Goal: Task Accomplishment & Management: Manage account settings

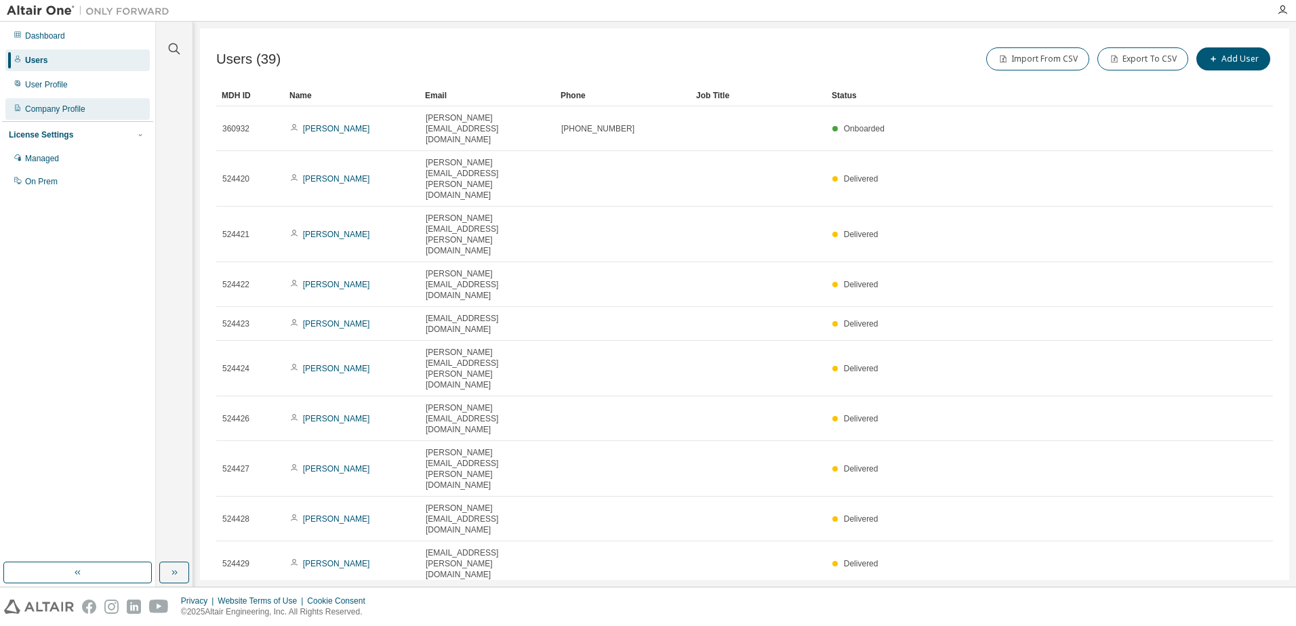
click at [47, 113] on div "Company Profile" at bounding box center [55, 109] width 60 height 11
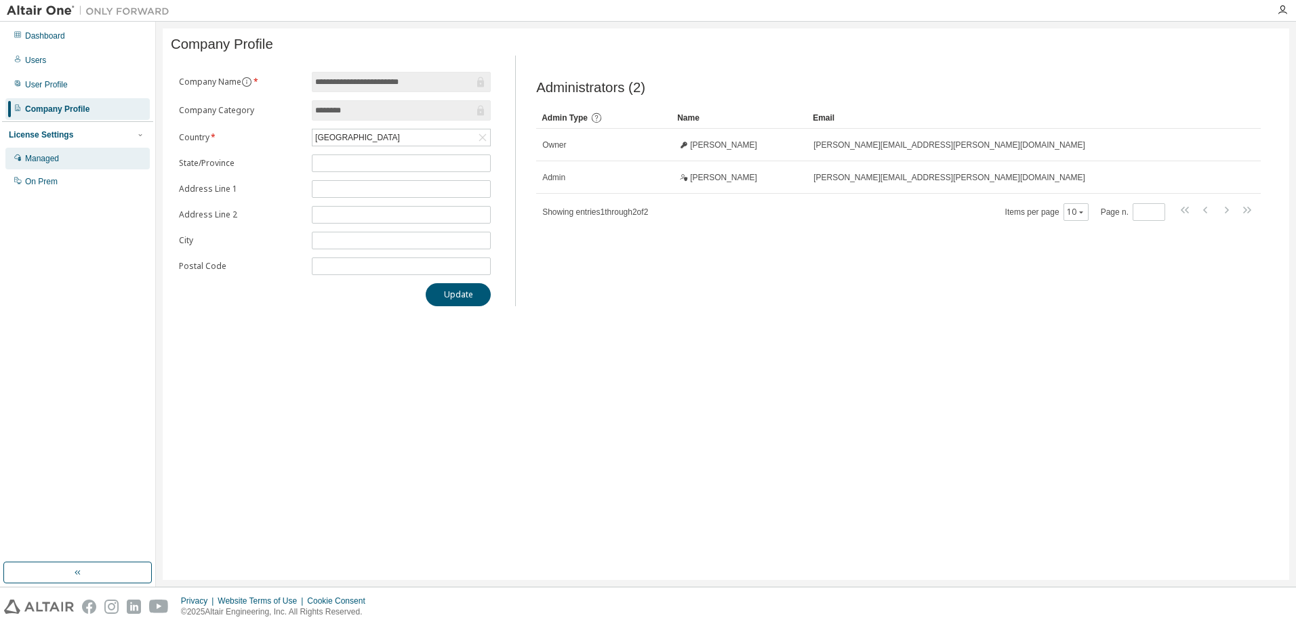
click at [47, 161] on div "Managed" at bounding box center [42, 158] width 34 height 11
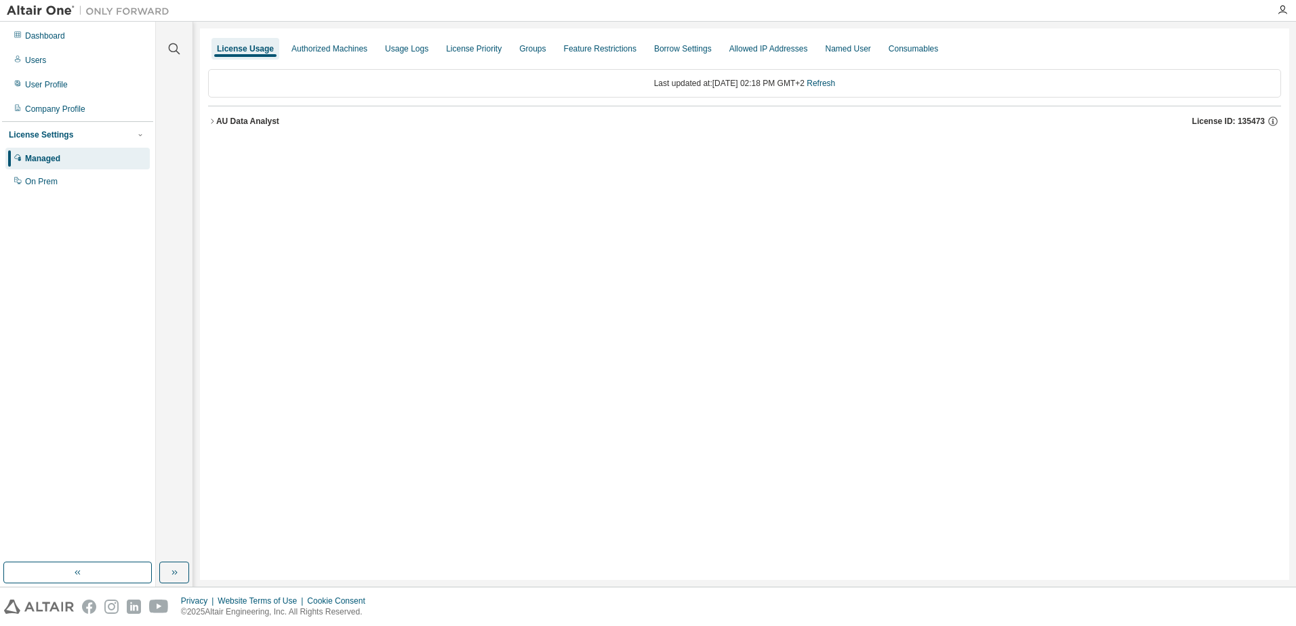
click at [212, 117] on icon "button" at bounding box center [212, 121] width 8 height 8
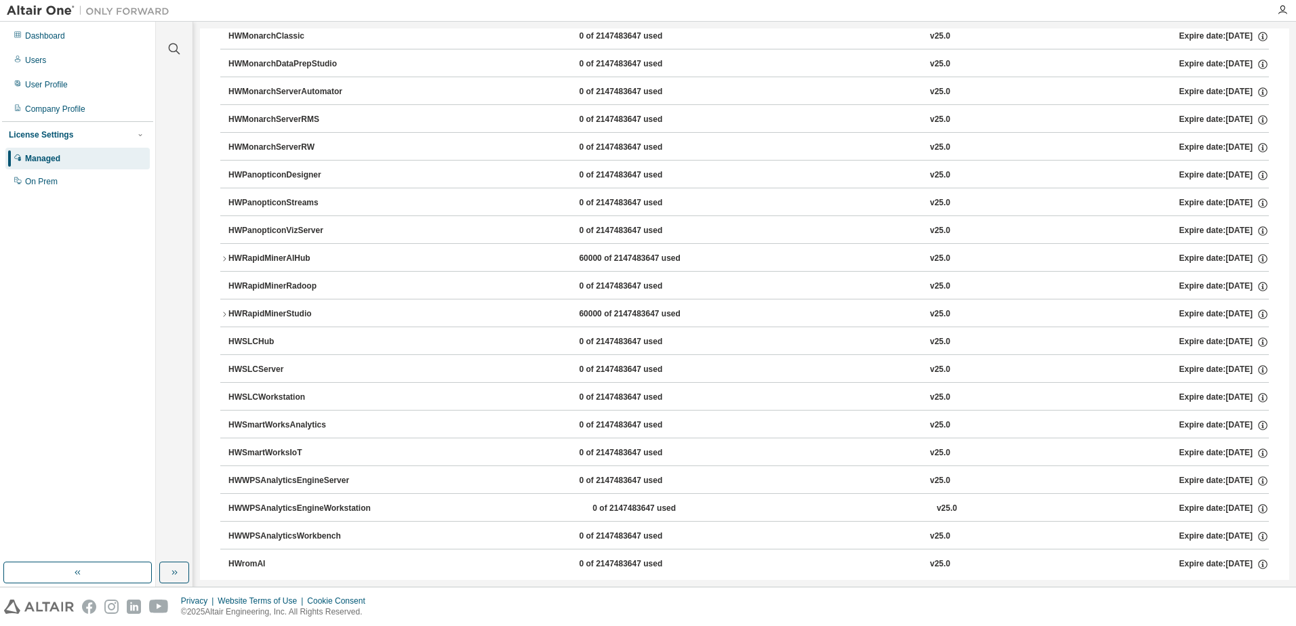
scroll to position [856, 0]
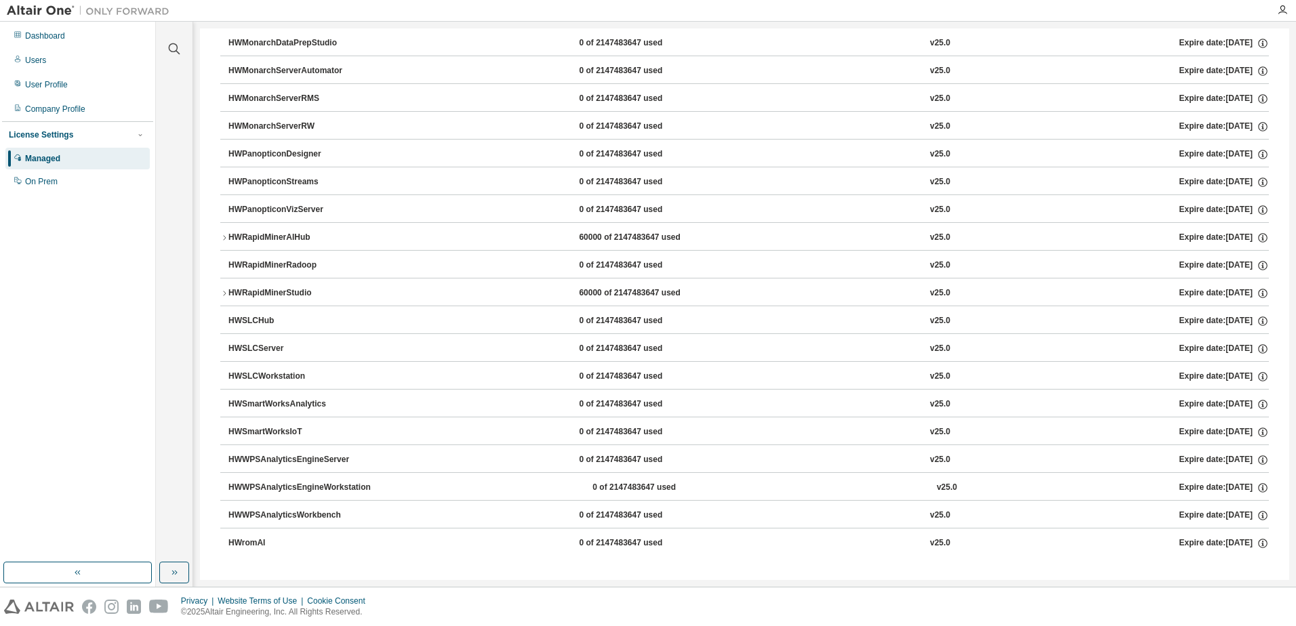
click at [227, 237] on icon "button" at bounding box center [224, 238] width 8 height 8
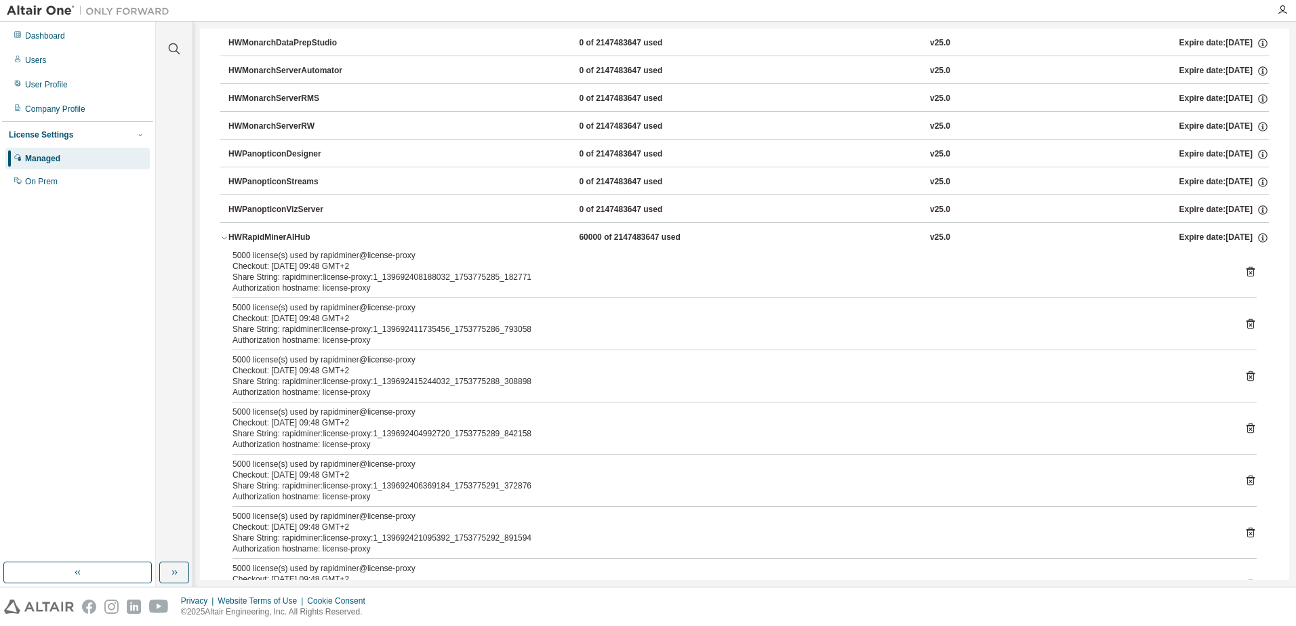
click at [226, 237] on icon "button" at bounding box center [224, 238] width 8 height 8
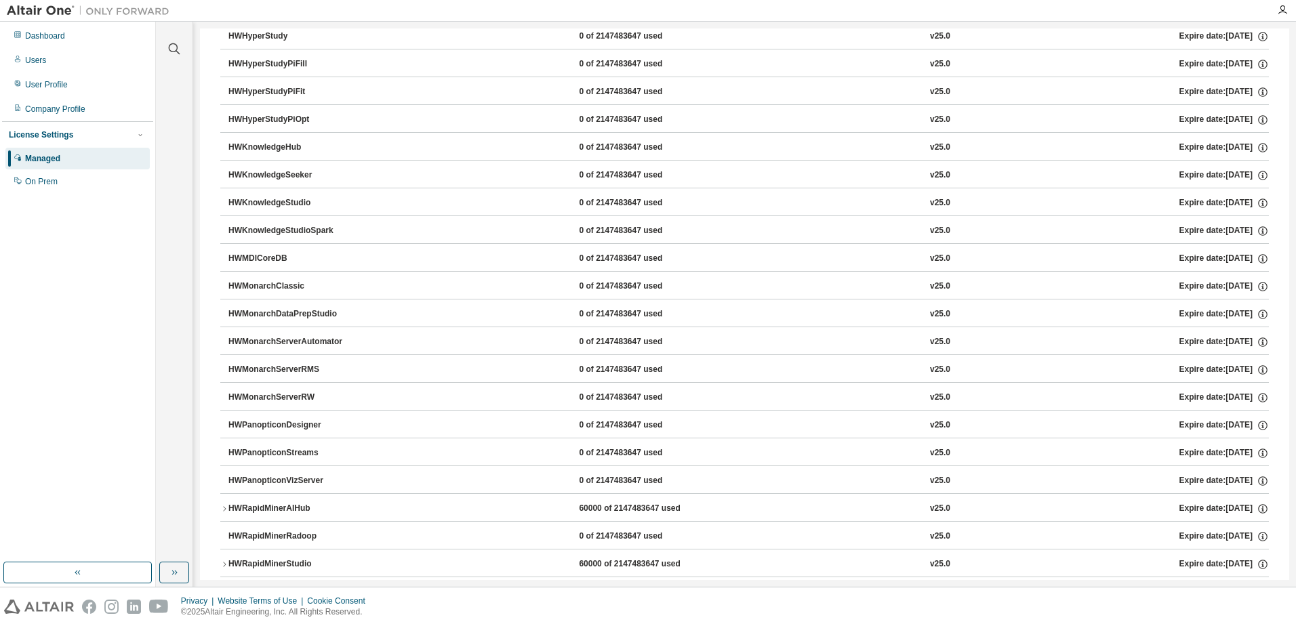
scroll to position [314, 0]
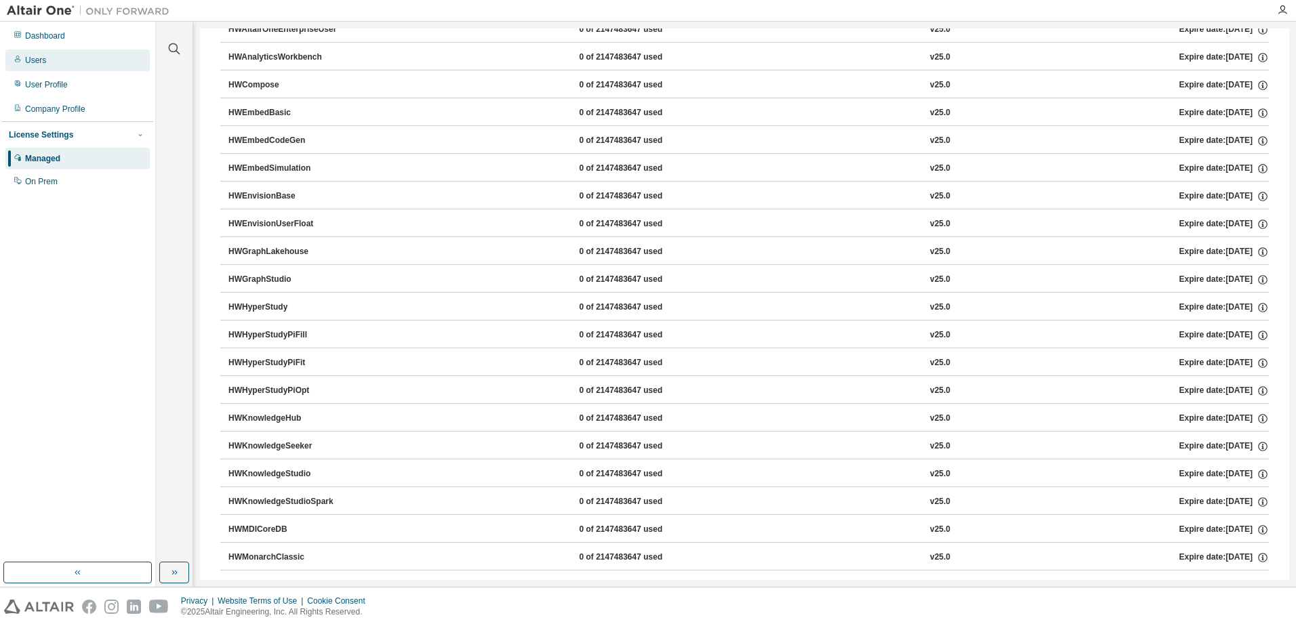
click at [39, 62] on div "Users" at bounding box center [35, 60] width 21 height 11
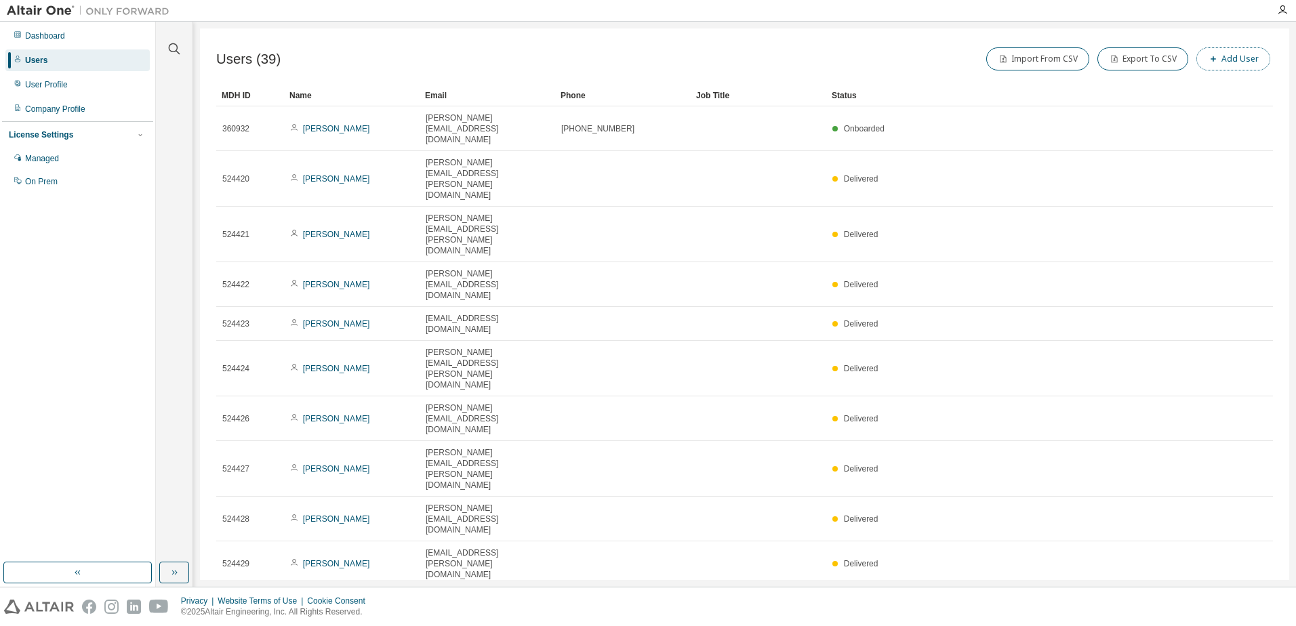
click at [1231, 64] on button "Add User" at bounding box center [1234, 58] width 74 height 23
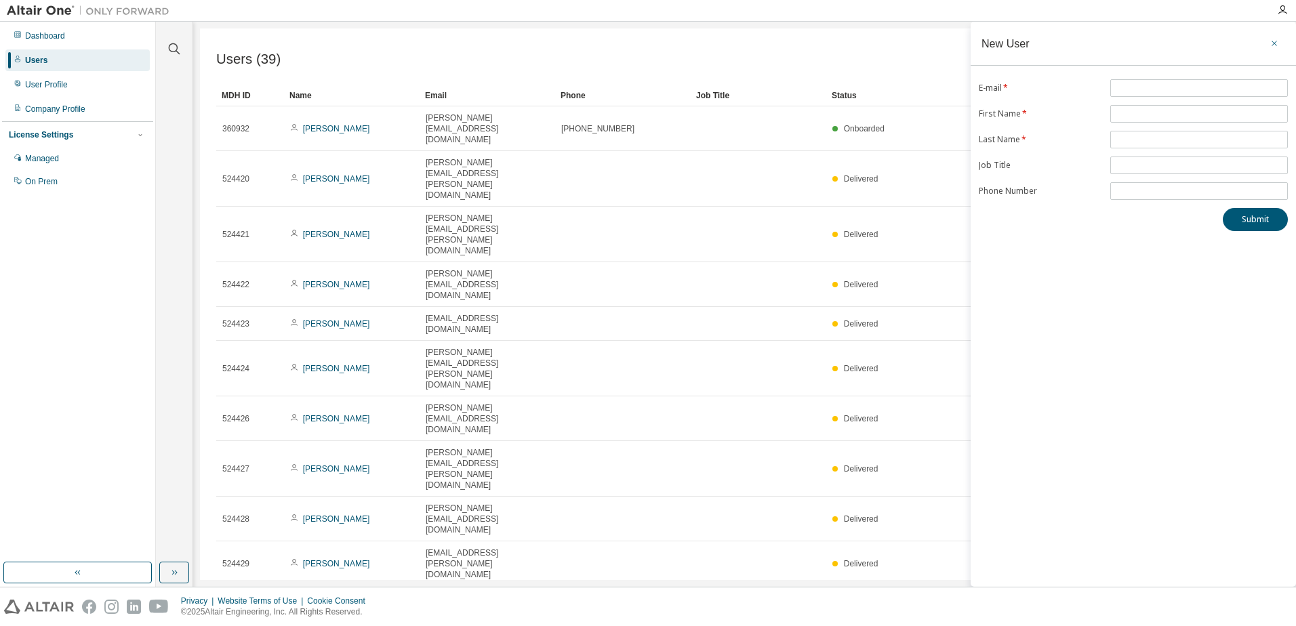
click at [1275, 41] on icon "button" at bounding box center [1274, 43] width 9 height 11
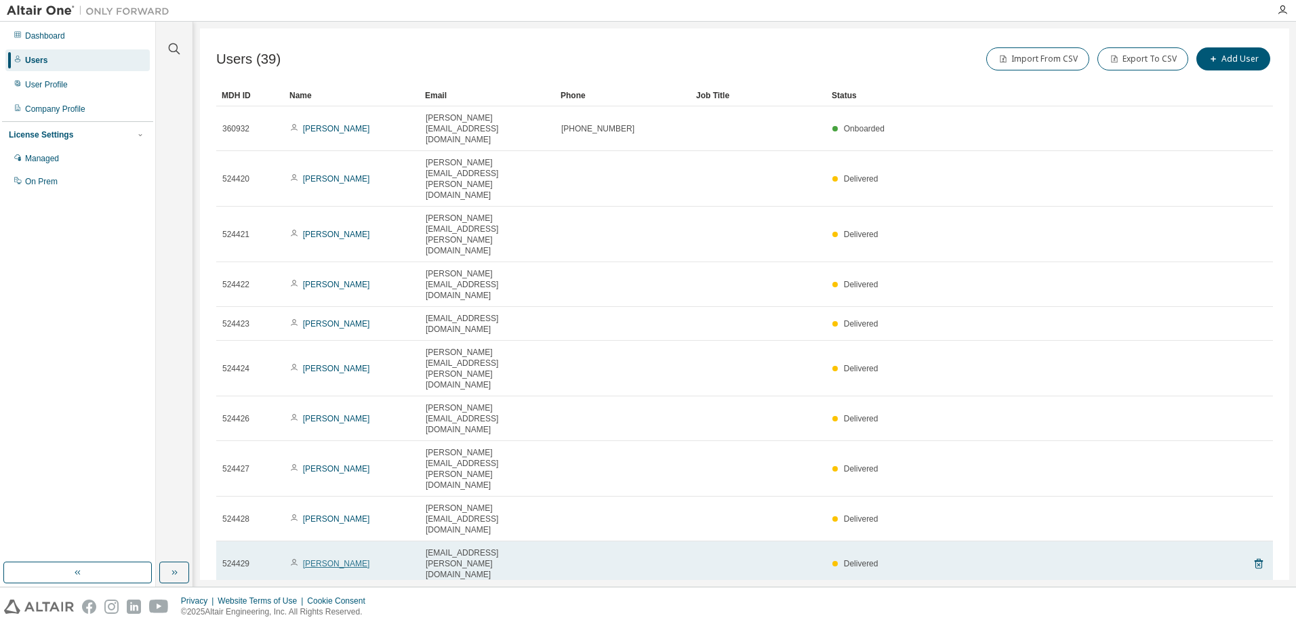
click at [338, 559] on link "hermien vandermerwe" at bounding box center [336, 563] width 67 height 9
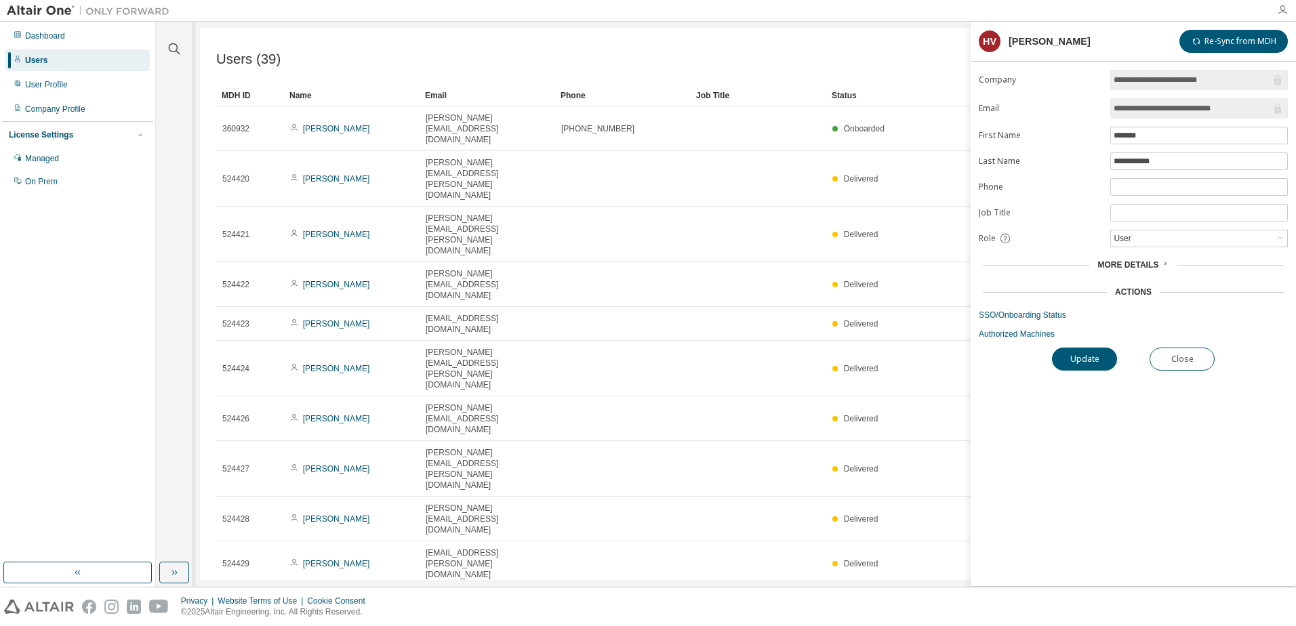
click at [1283, 13] on icon "button" at bounding box center [1282, 10] width 11 height 11
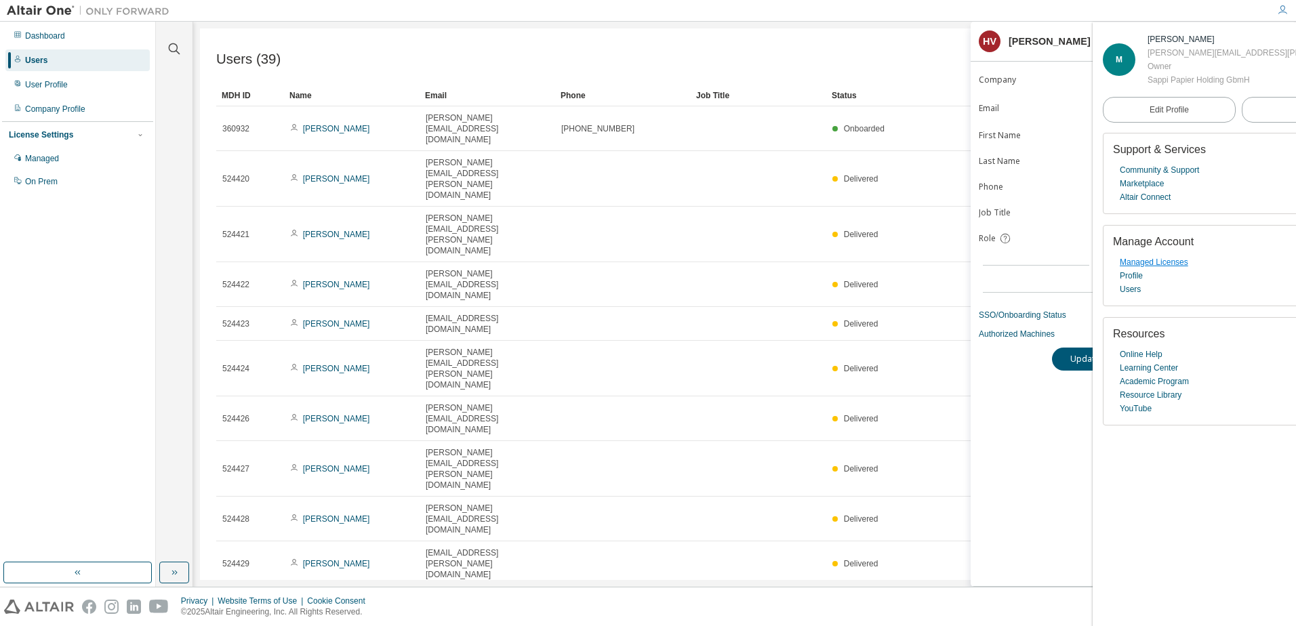
click at [1179, 264] on link "Managed Licenses" at bounding box center [1154, 263] width 68 height 14
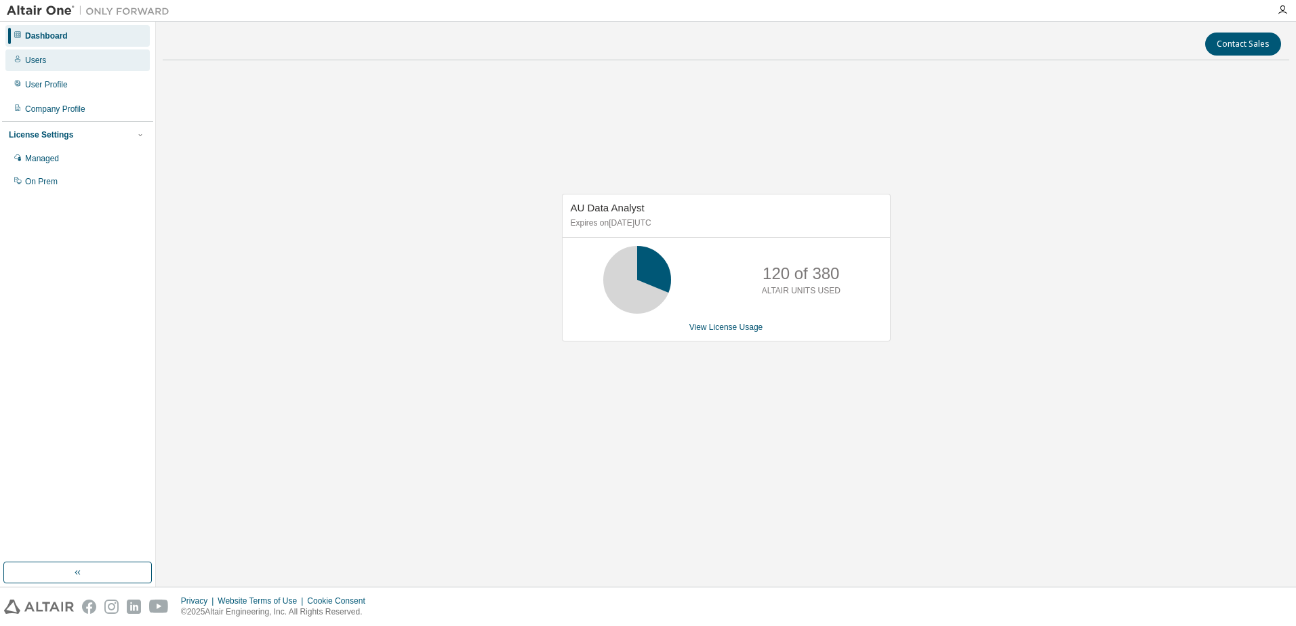
click at [41, 58] on div "Users" at bounding box center [35, 60] width 21 height 11
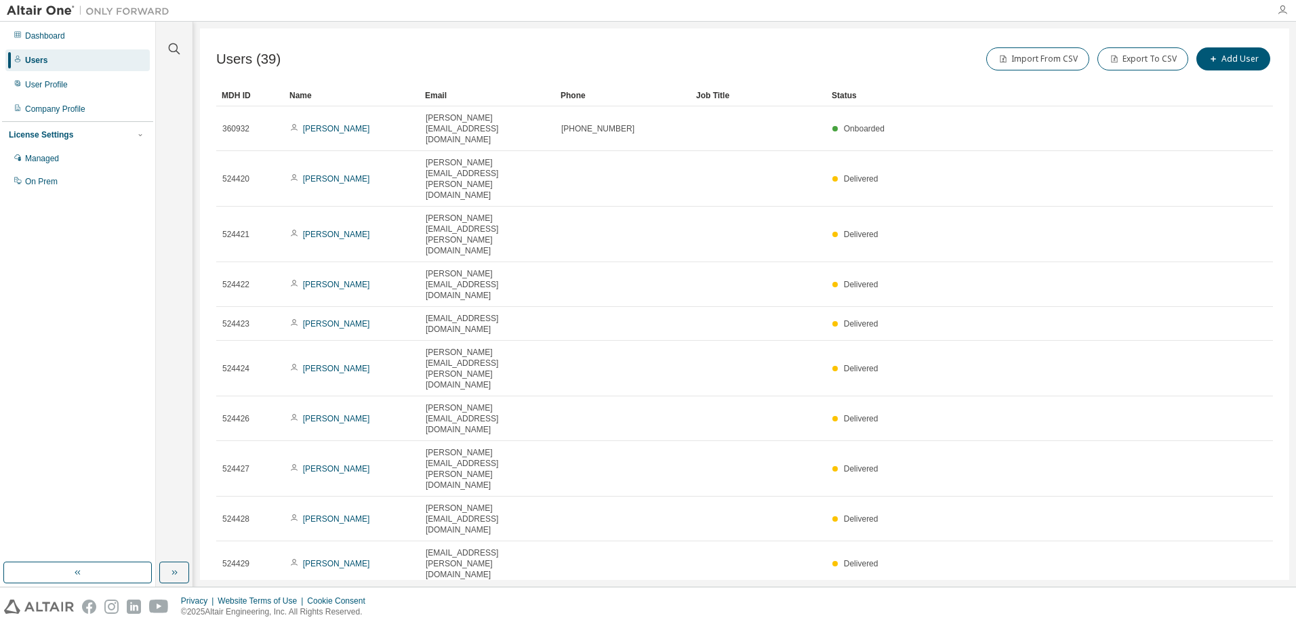
click at [1283, 8] on icon "button" at bounding box center [1282, 10] width 11 height 11
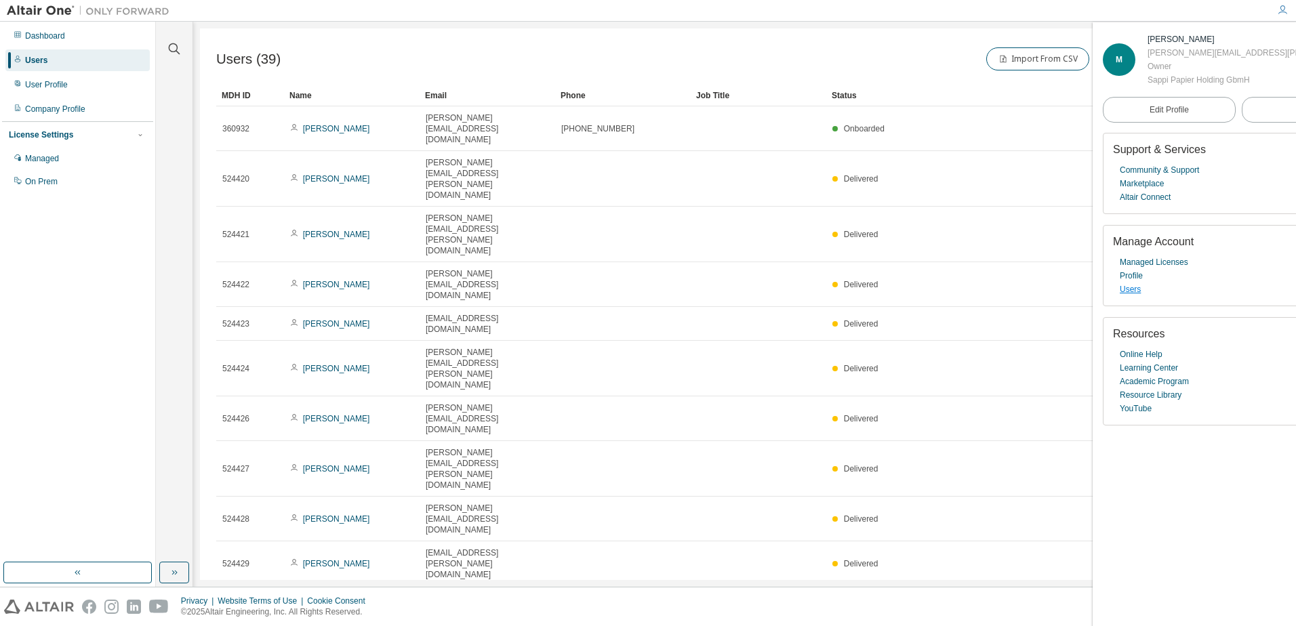
click at [1129, 292] on link "Users" at bounding box center [1130, 290] width 21 height 14
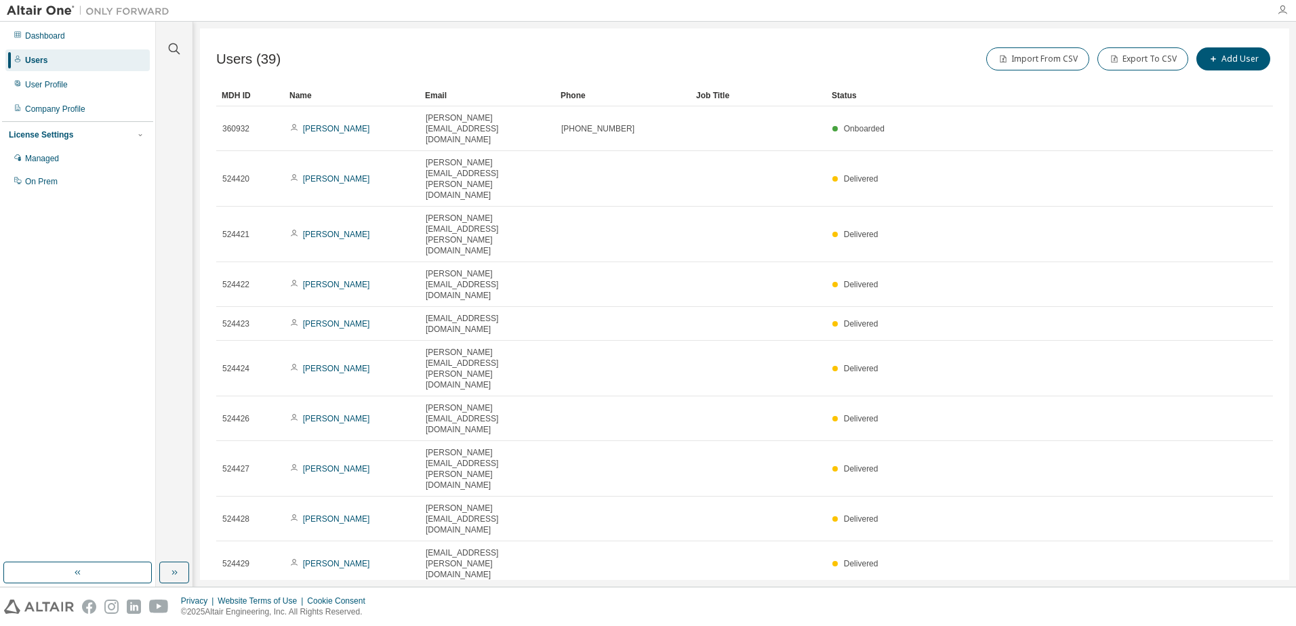
click at [1285, 8] on icon "button" at bounding box center [1282, 10] width 11 height 11
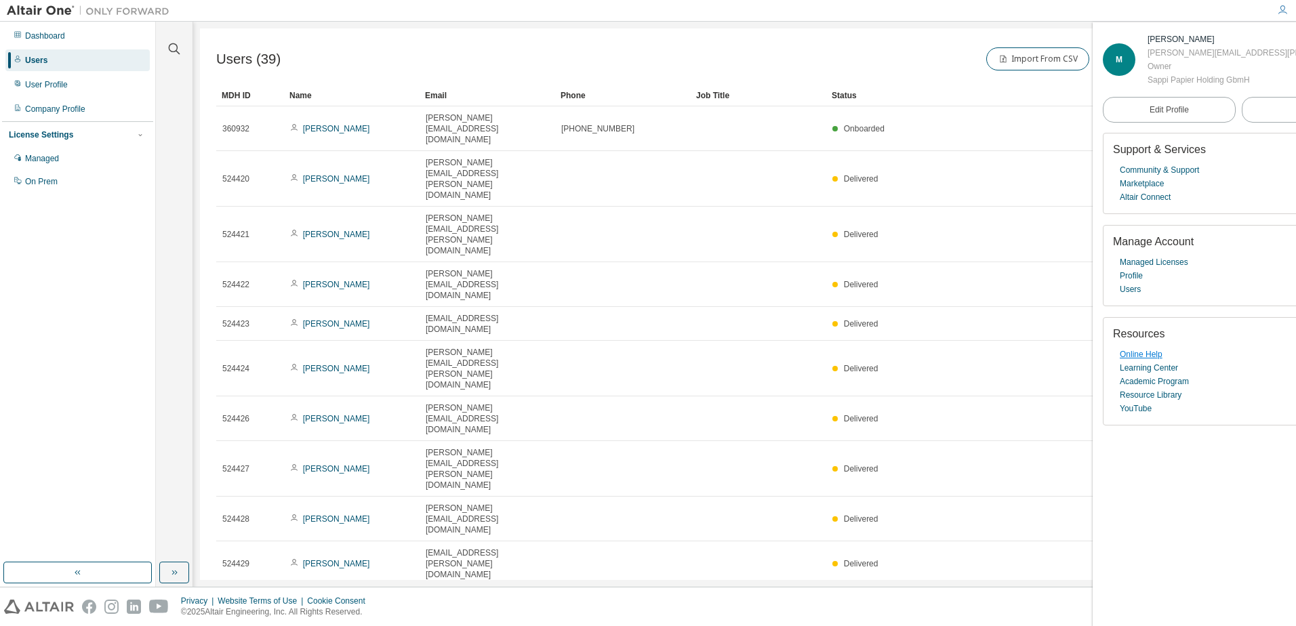
click at [1140, 357] on link "Online Help" at bounding box center [1141, 355] width 43 height 14
click at [641, 51] on div "Users (39) Import From CSV Export To CSV Add User" at bounding box center [744, 59] width 1057 height 28
click at [38, 162] on div "Managed" at bounding box center [42, 158] width 34 height 11
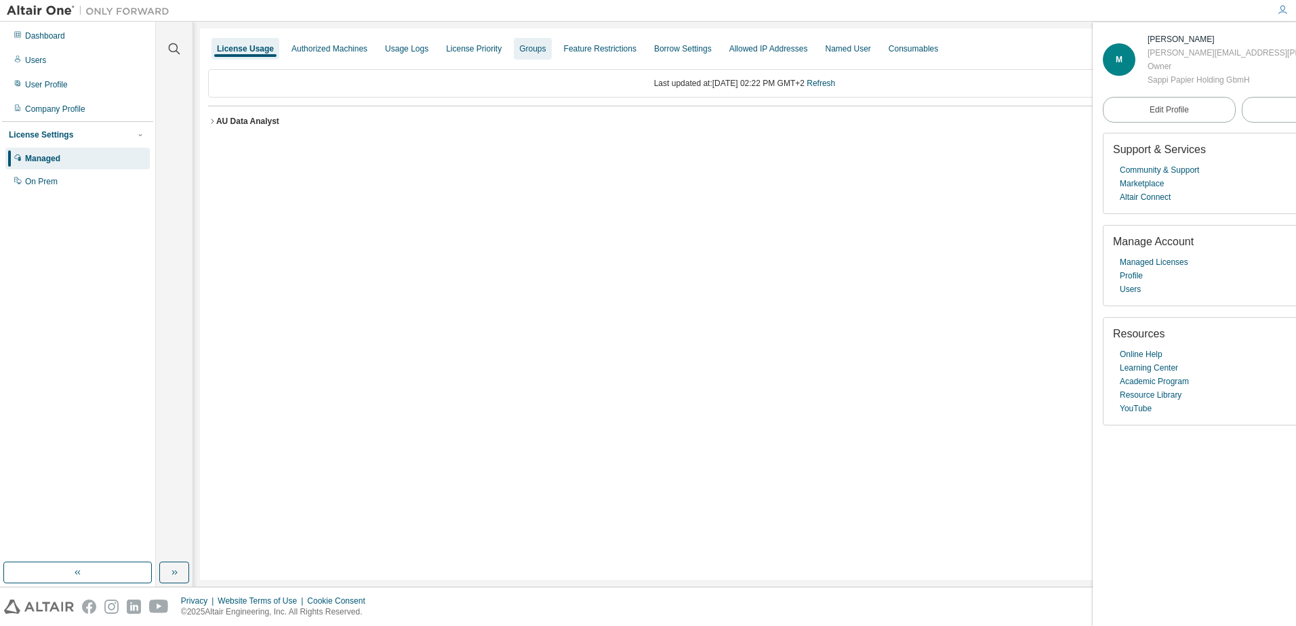
click at [521, 43] on div "Groups" at bounding box center [532, 48] width 26 height 11
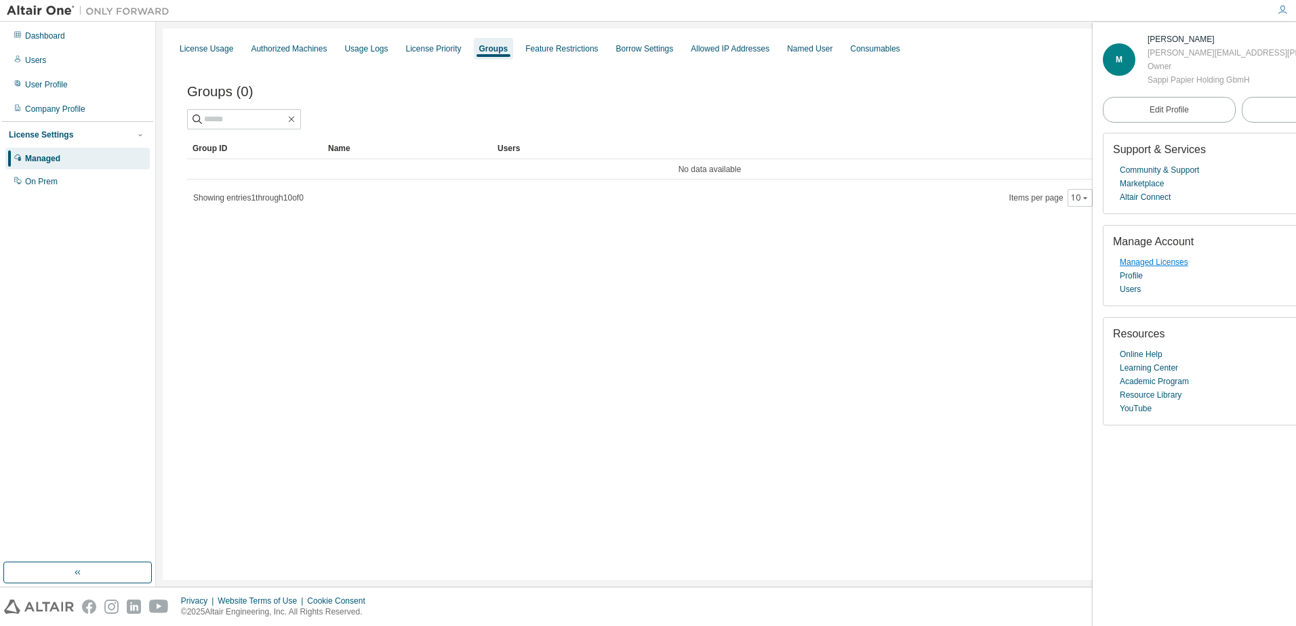
click at [1161, 260] on link "Managed Licenses" at bounding box center [1154, 263] width 68 height 14
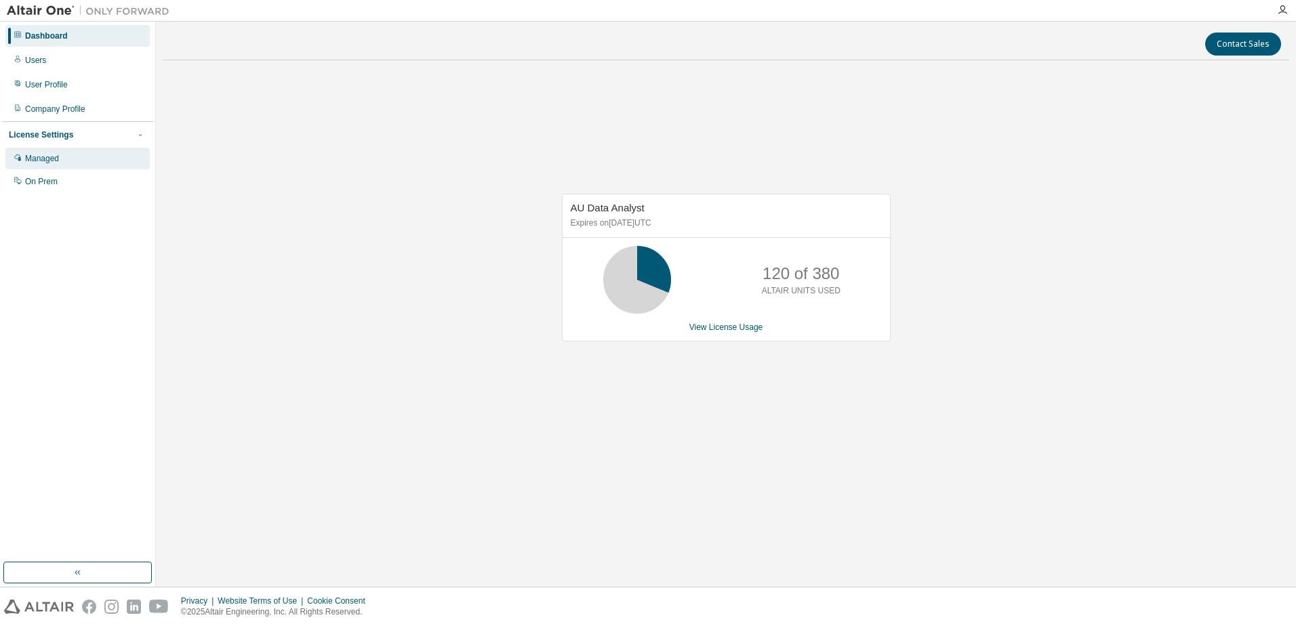
click at [37, 162] on div "Managed" at bounding box center [42, 158] width 34 height 11
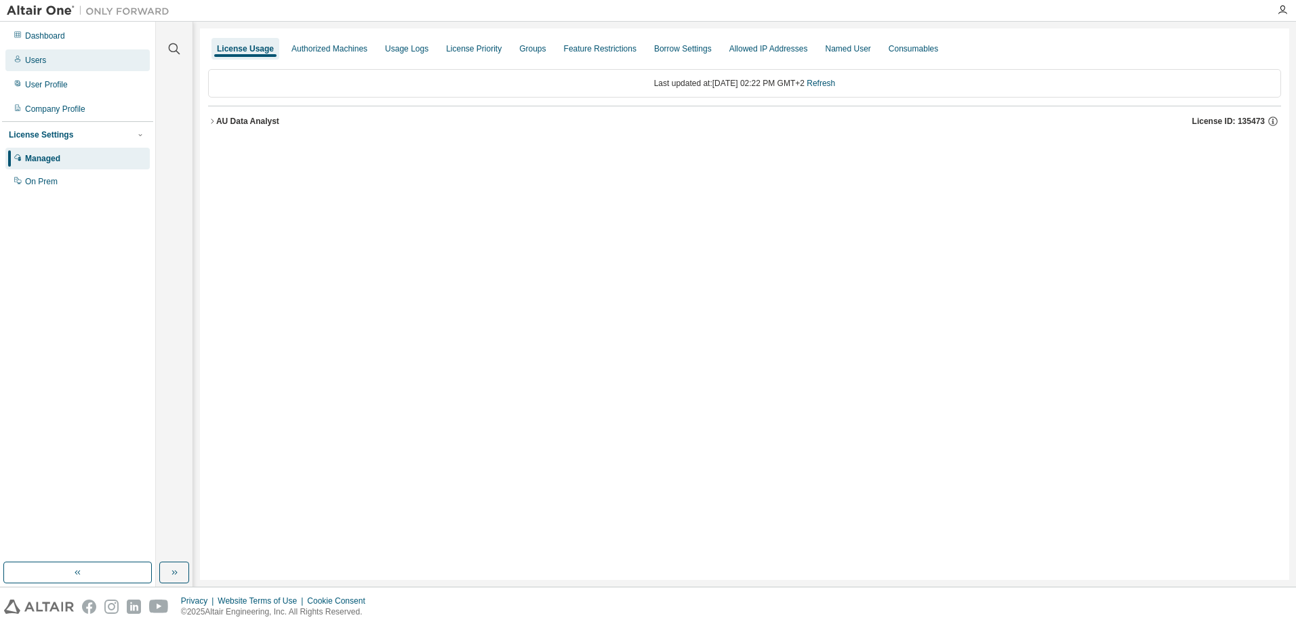
click at [44, 61] on div "Users" at bounding box center [35, 60] width 21 height 11
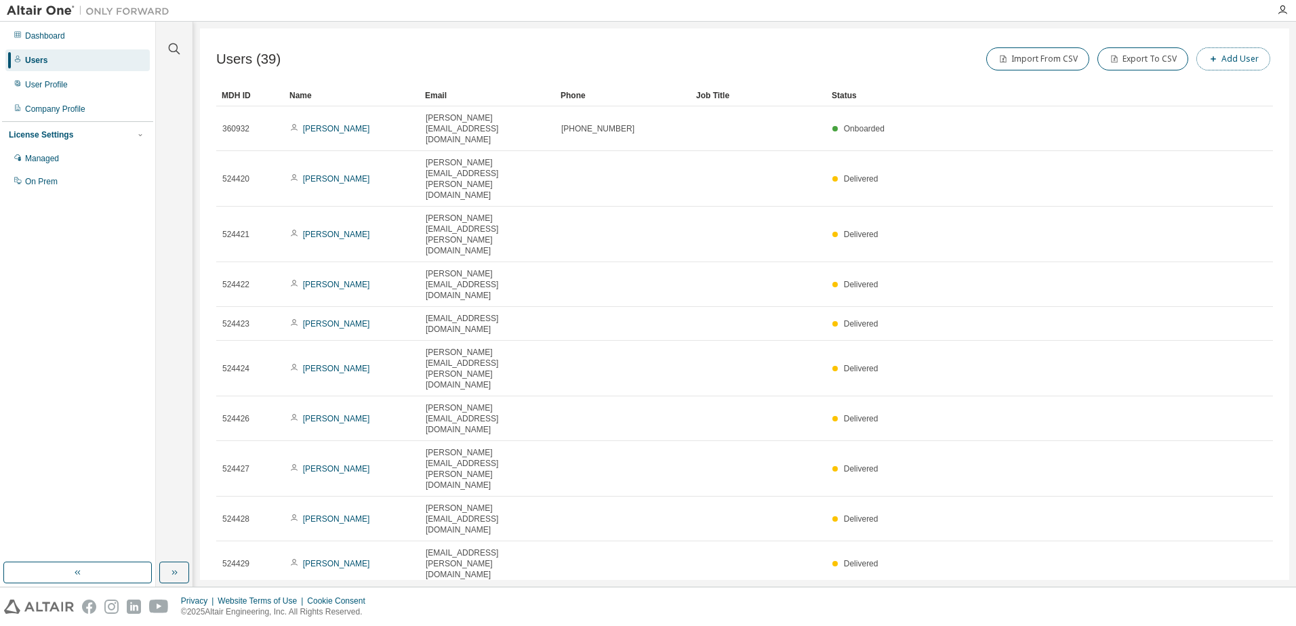
click at [1239, 56] on button "Add User" at bounding box center [1234, 58] width 74 height 23
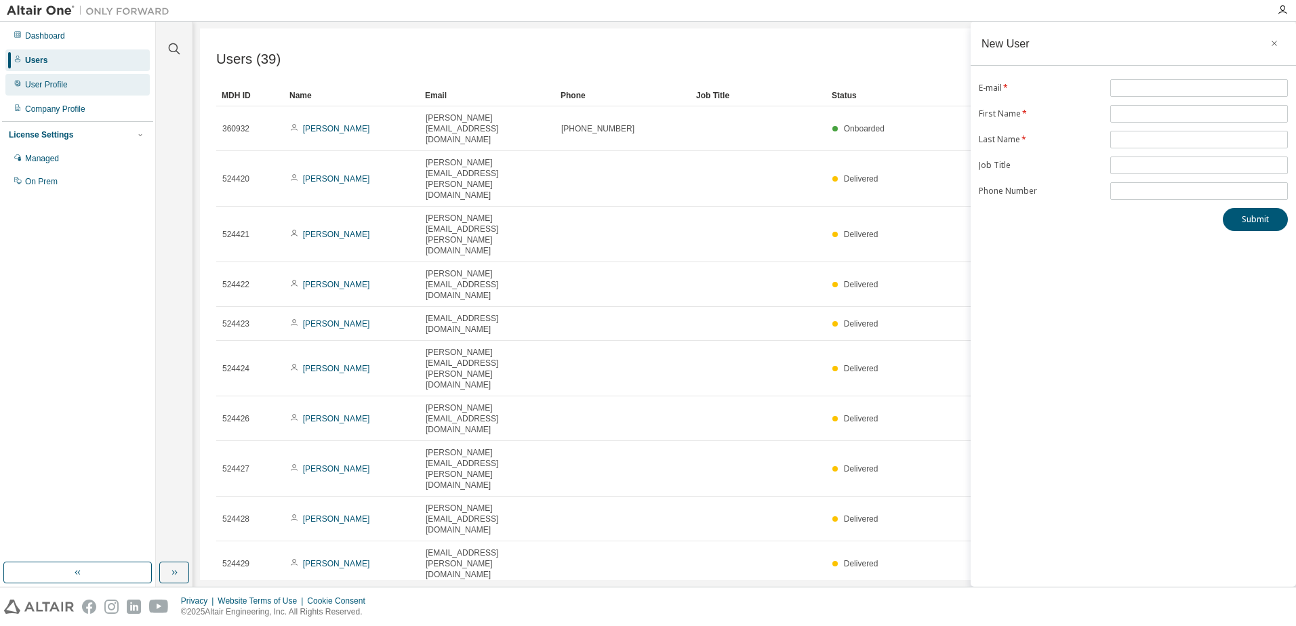
click at [35, 89] on div "User Profile" at bounding box center [46, 84] width 43 height 11
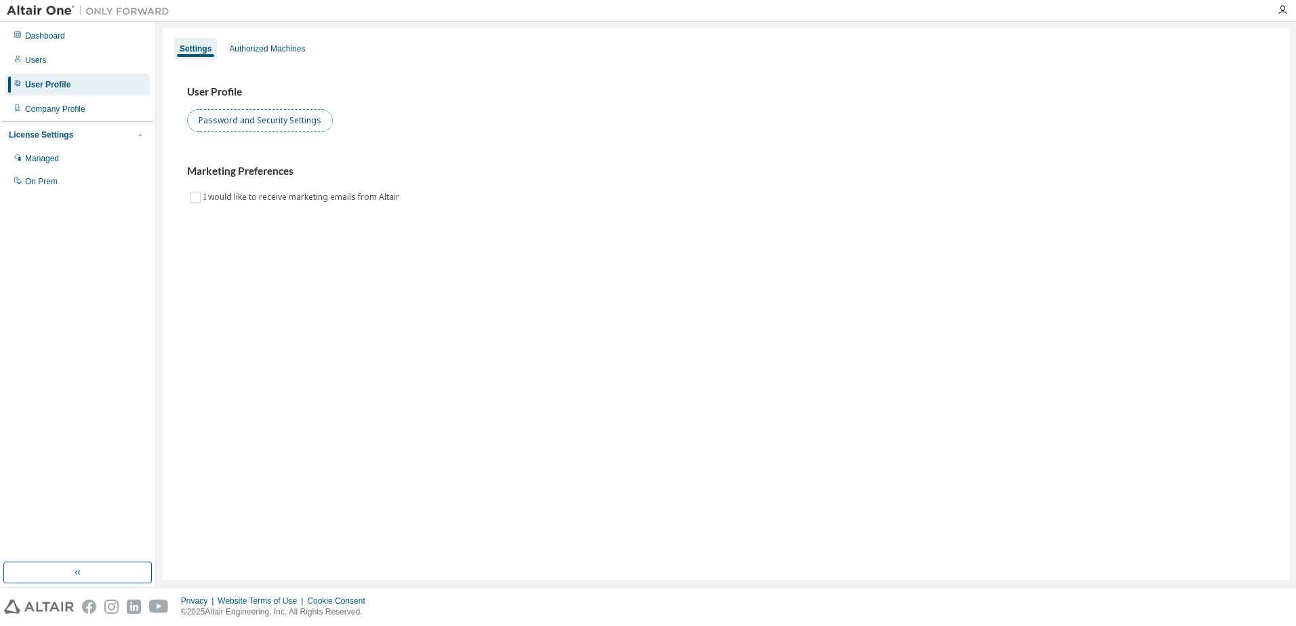
click at [267, 122] on button "Password and Security Settings" at bounding box center [260, 120] width 146 height 23
click at [245, 43] on div "Authorized Machines" at bounding box center [267, 49] width 87 height 22
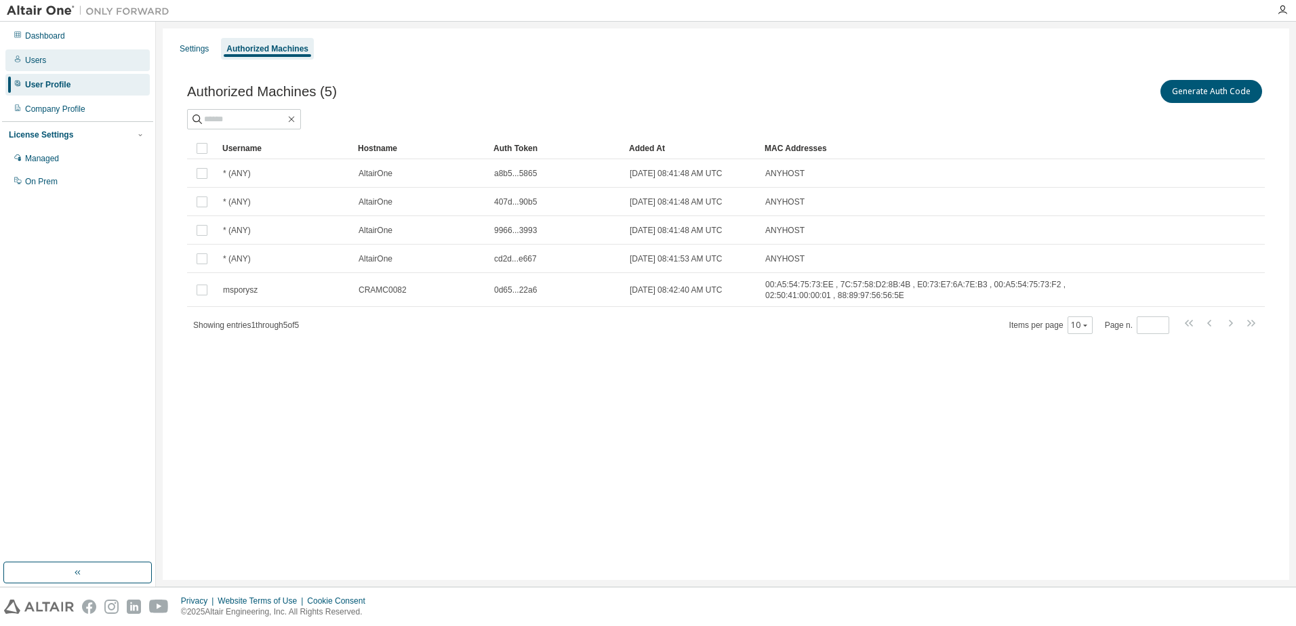
click at [39, 58] on div "Users" at bounding box center [35, 60] width 21 height 11
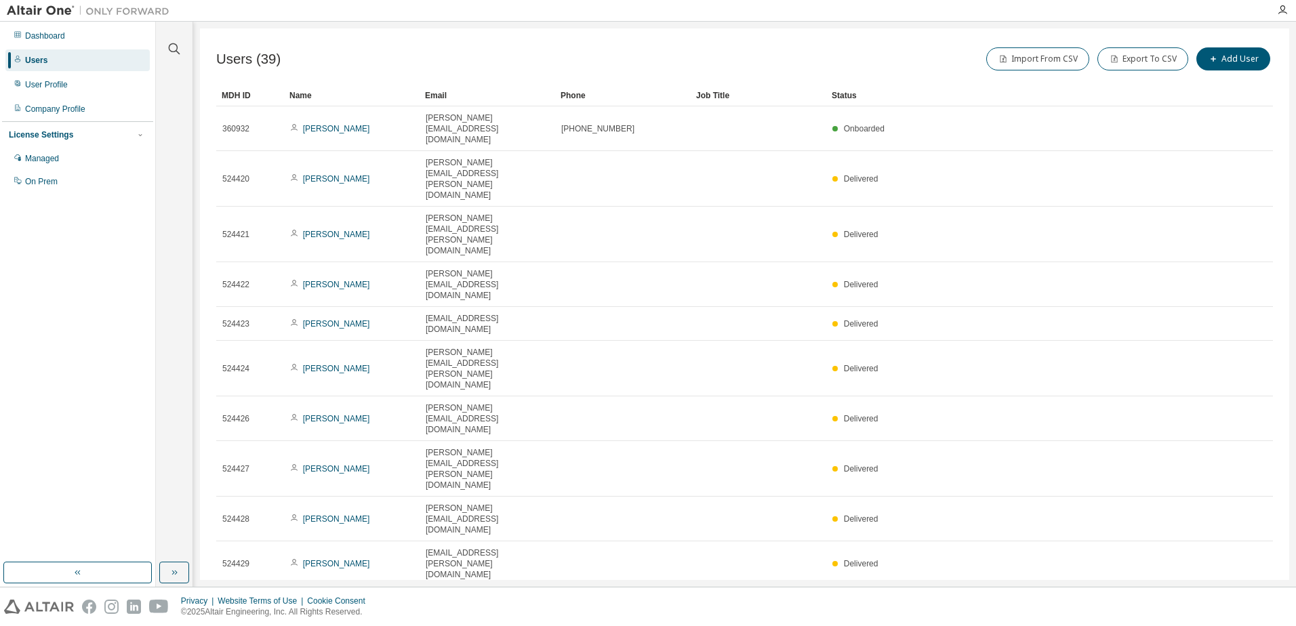
click at [438, 98] on div "Email" at bounding box center [487, 96] width 125 height 22
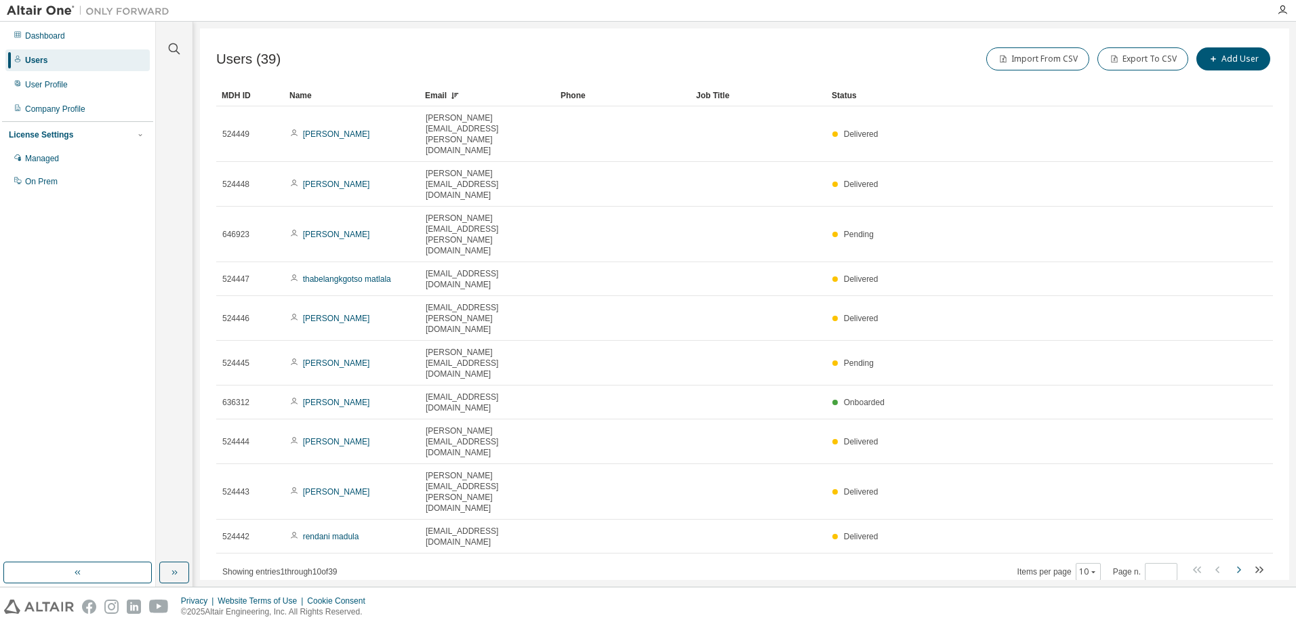
click at [1238, 567] on icon "button" at bounding box center [1239, 570] width 4 height 7
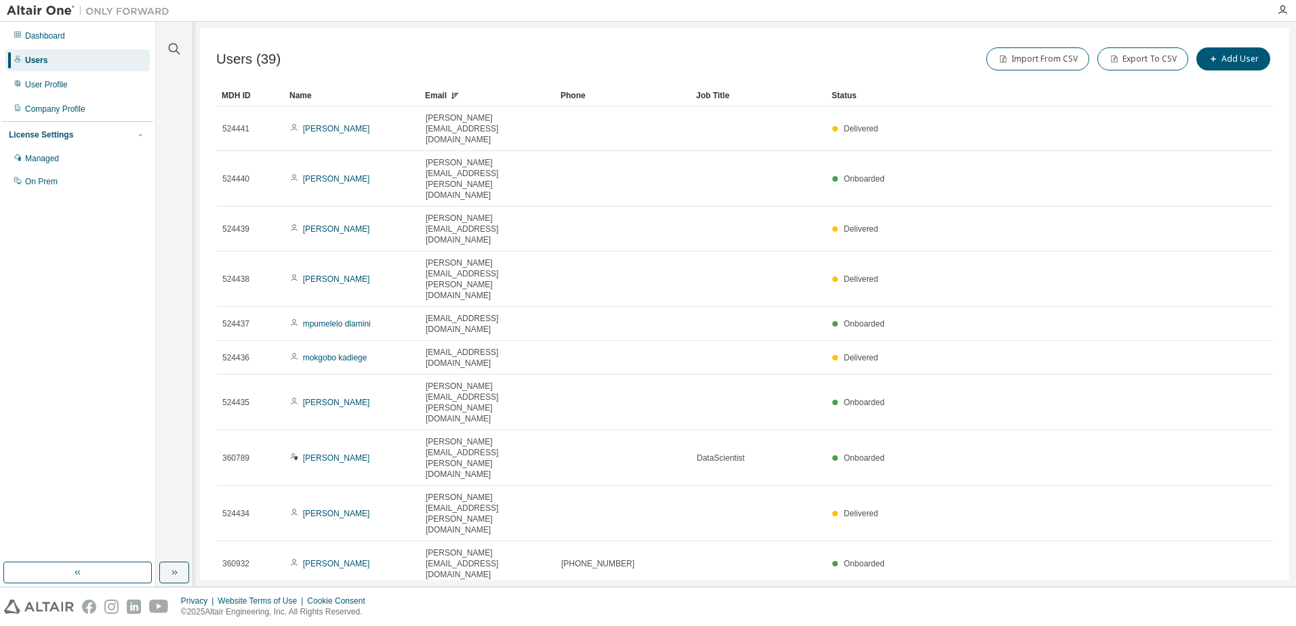
click at [1215, 595] on icon "button" at bounding box center [1218, 603] width 16 height 16
type input "*"
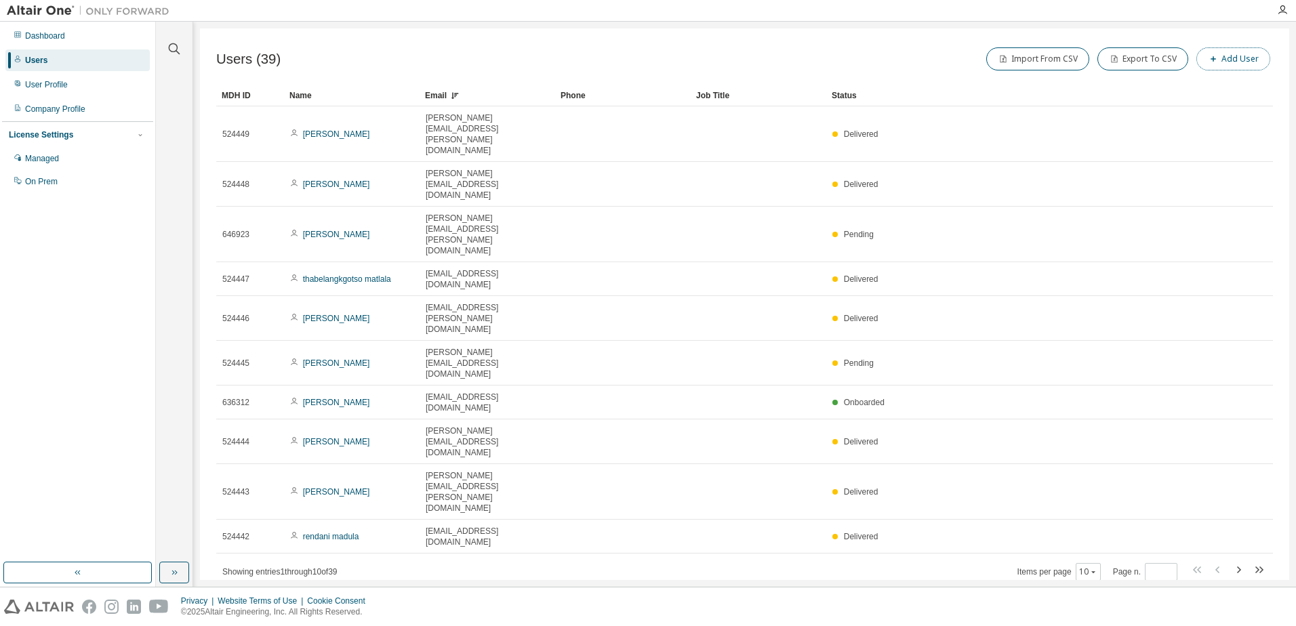
click at [1230, 64] on button "Add User" at bounding box center [1234, 58] width 74 height 23
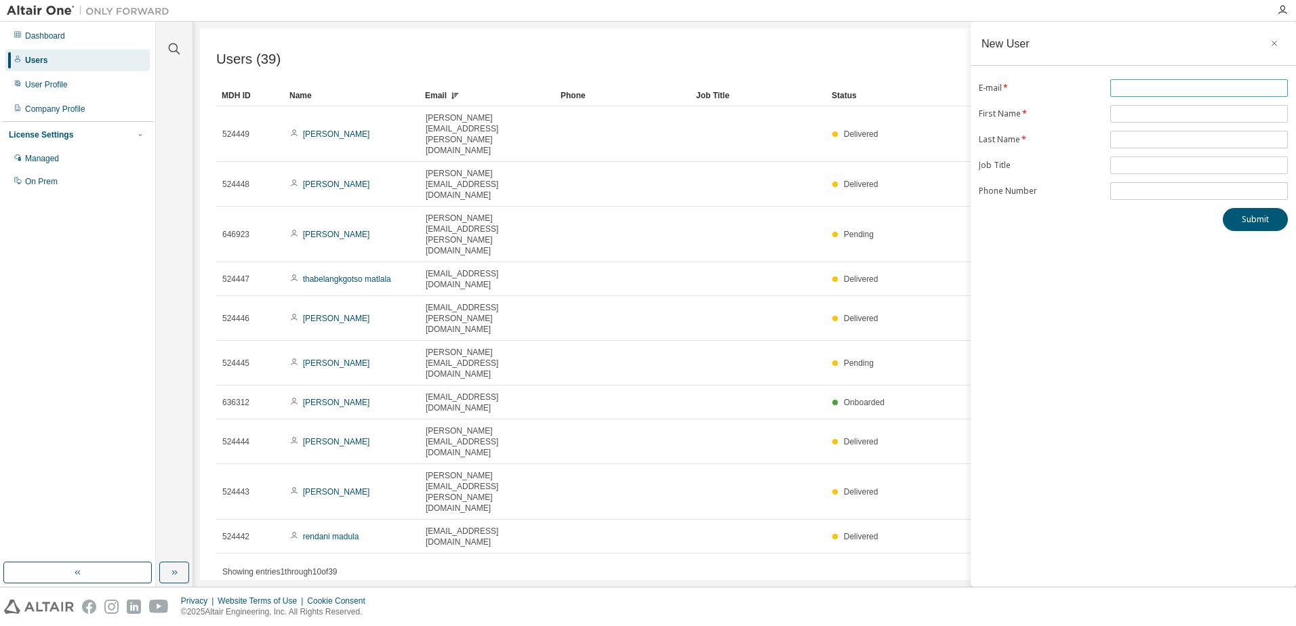
click at [1121, 86] on input "text" at bounding box center [1199, 88] width 171 height 11
paste input "**********"
type input "**********"
click at [1130, 118] on input "text" at bounding box center [1199, 113] width 171 height 11
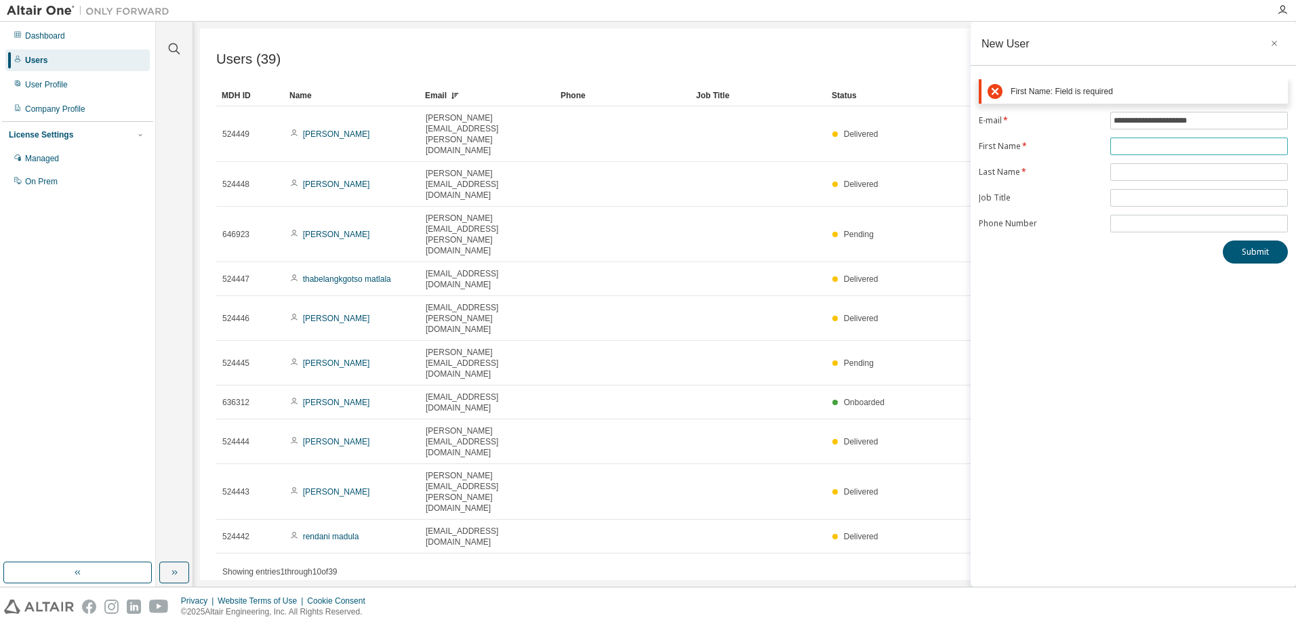
paste input "*******"
type input "*******"
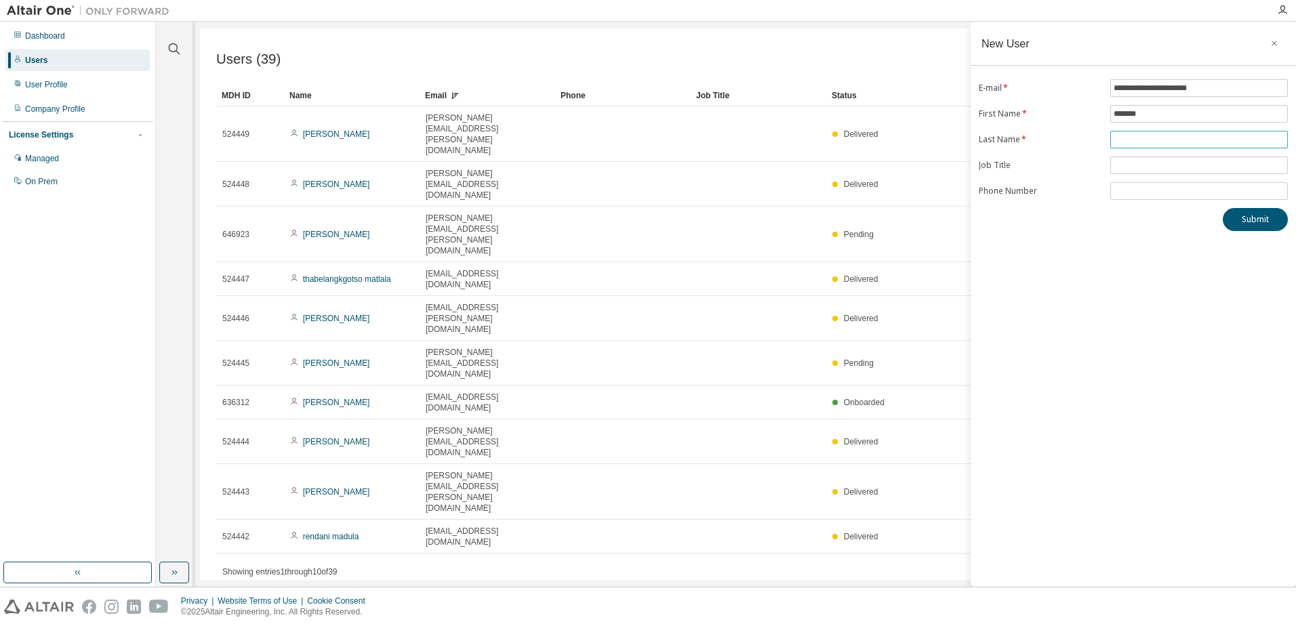
click at [1132, 132] on span at bounding box center [1200, 140] width 178 height 18
click at [1135, 138] on input "text" at bounding box center [1199, 139] width 171 height 11
paste input "****"
type input "****"
click at [1091, 277] on div "**********" at bounding box center [1133, 304] width 325 height 565
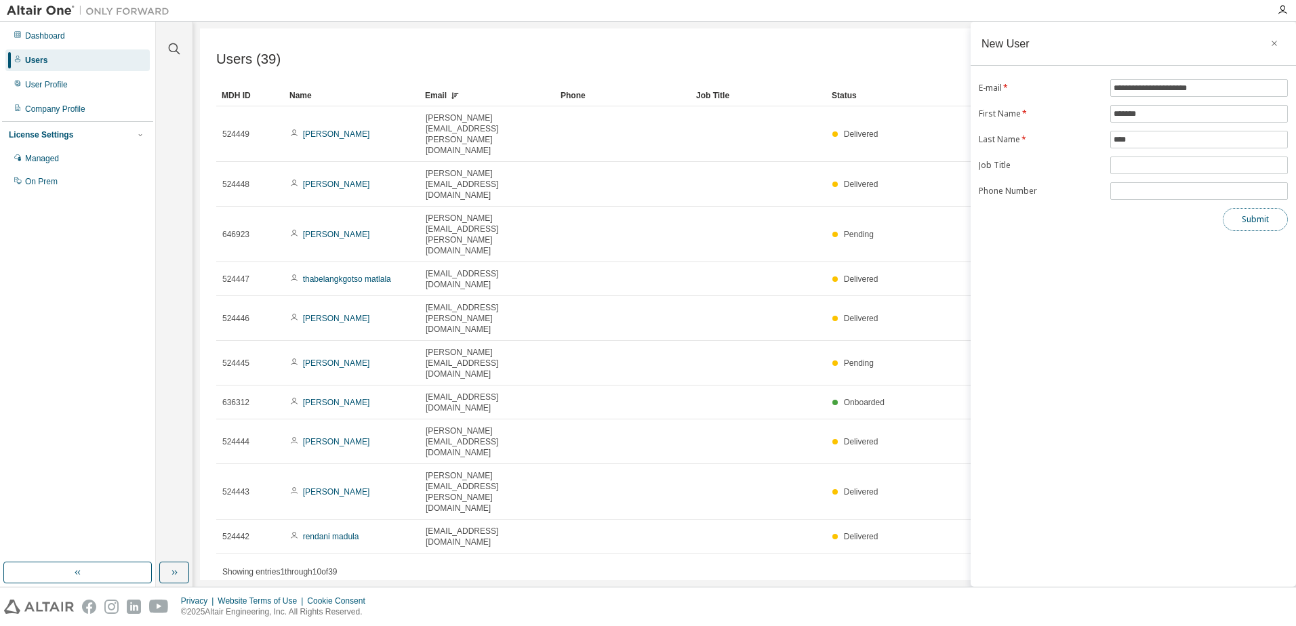
click at [1259, 218] on button "Submit" at bounding box center [1255, 219] width 65 height 23
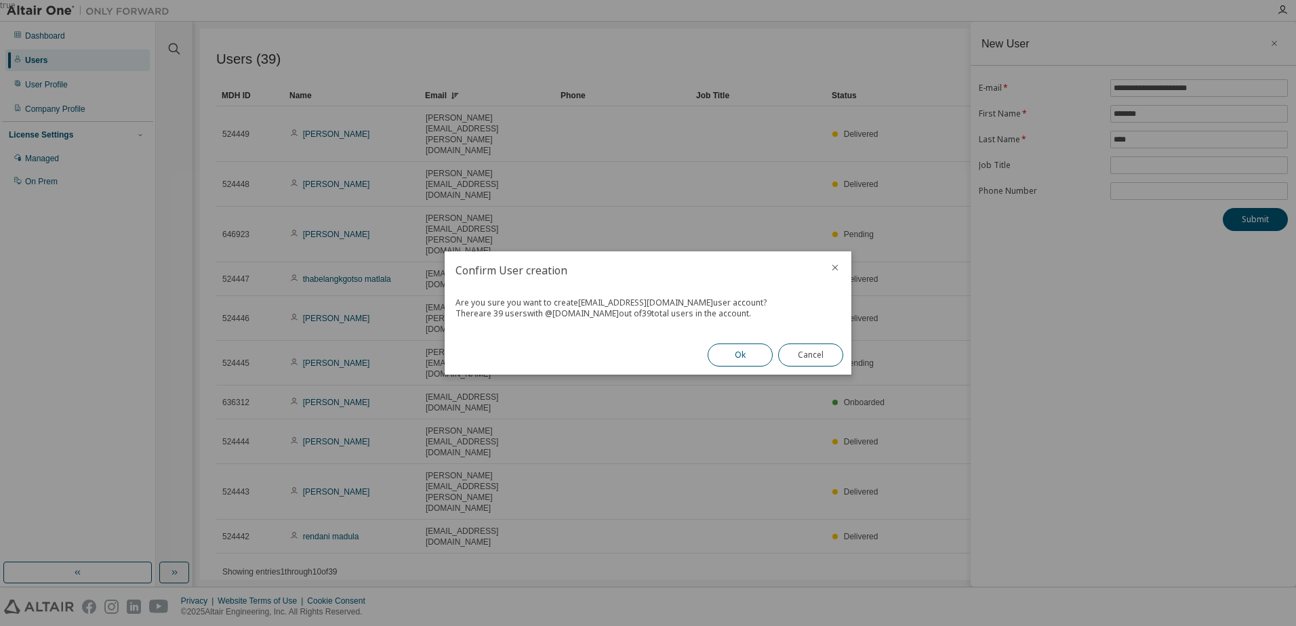
click at [744, 353] on button "Ok" at bounding box center [740, 355] width 65 height 23
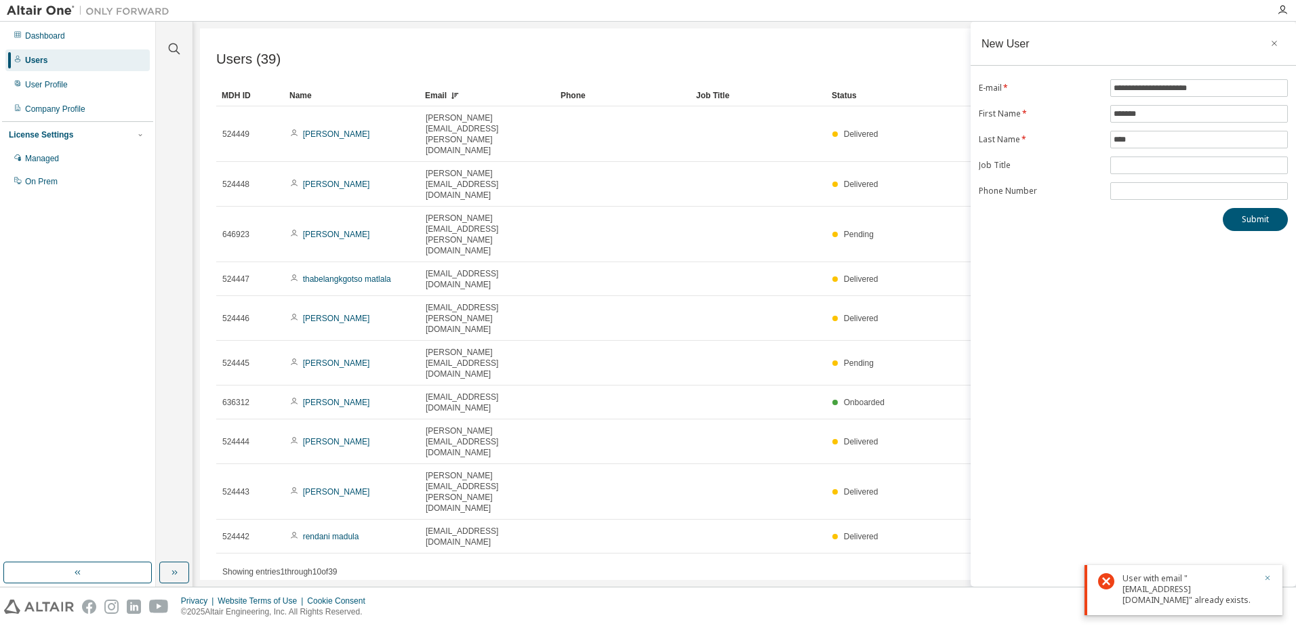
click at [1269, 577] on icon "button" at bounding box center [1268, 578] width 8 height 8
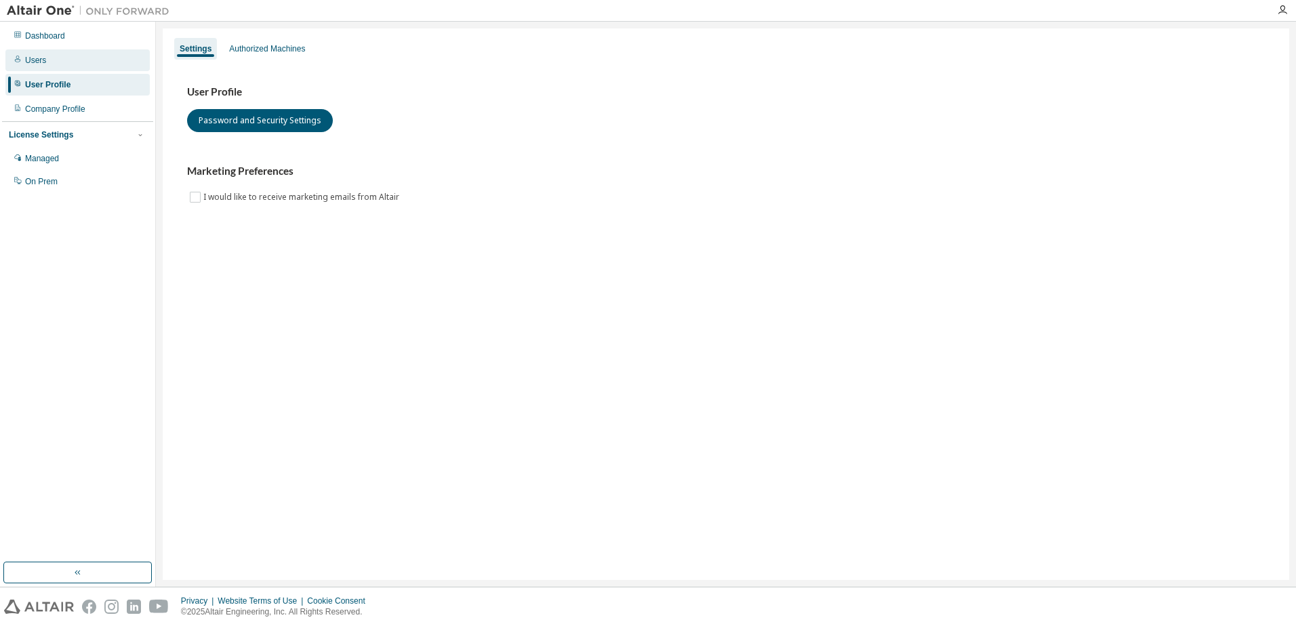
click at [43, 56] on div "Users" at bounding box center [35, 60] width 21 height 11
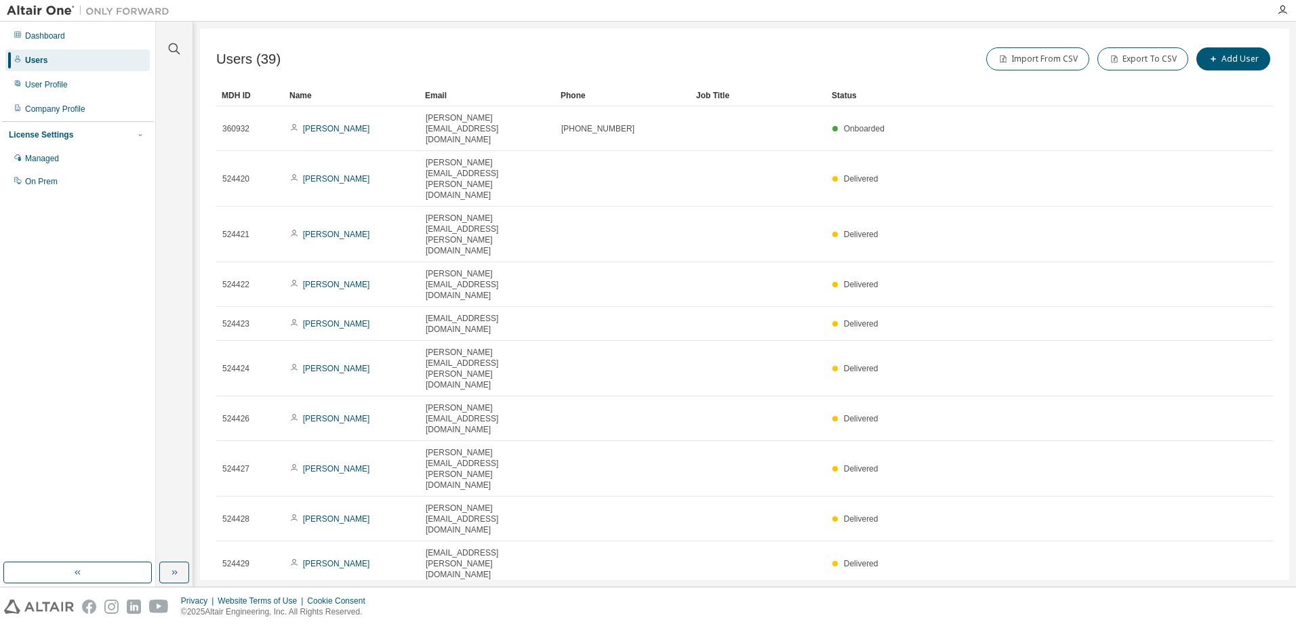
click at [1239, 599] on icon "button" at bounding box center [1239, 602] width 4 height 7
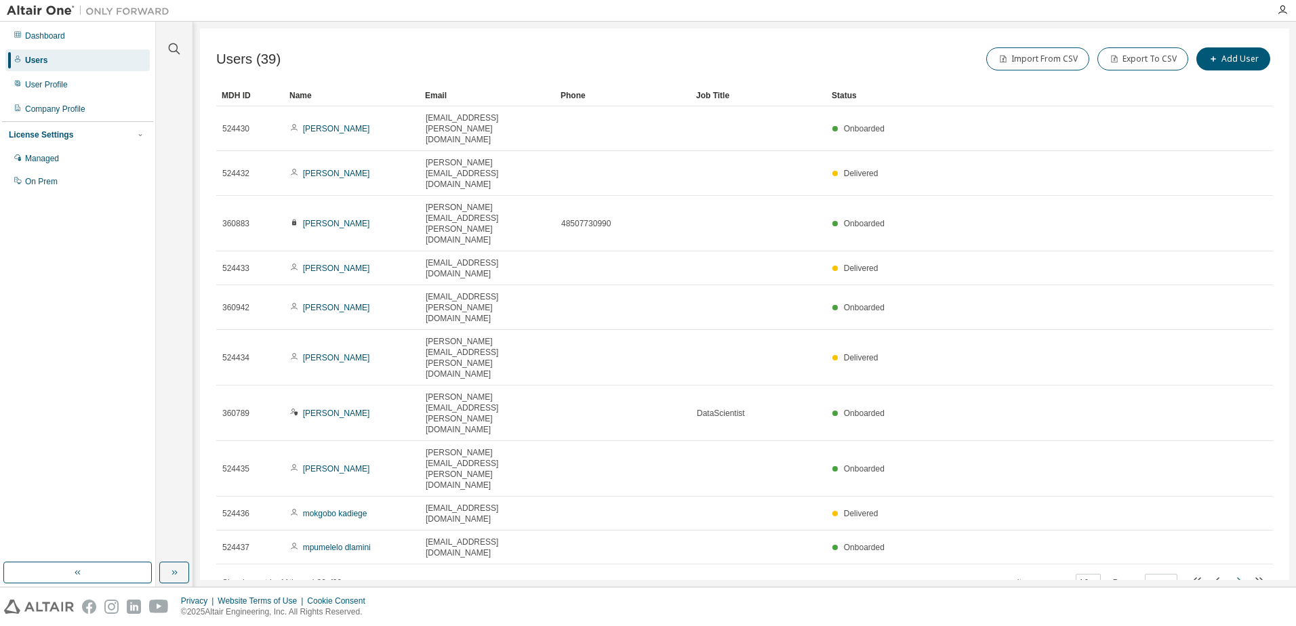
click at [1239, 578] on icon "button" at bounding box center [1239, 581] width 4 height 7
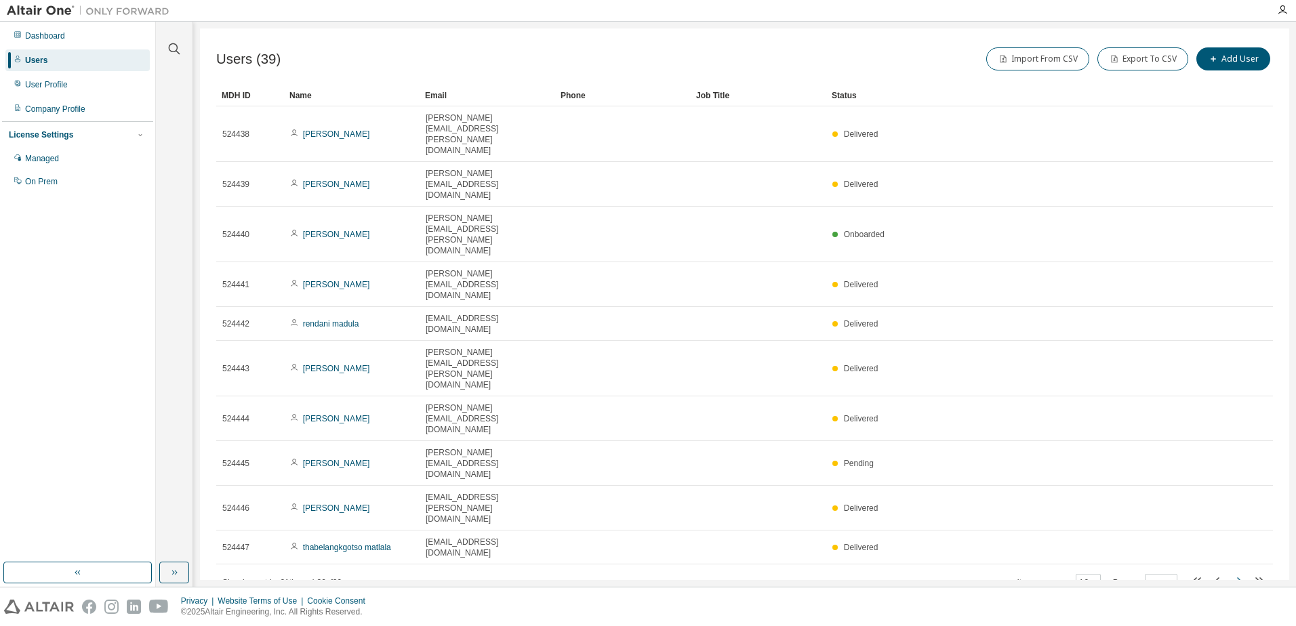
click at [1239, 578] on icon "button" at bounding box center [1239, 581] width 4 height 7
type input "*"
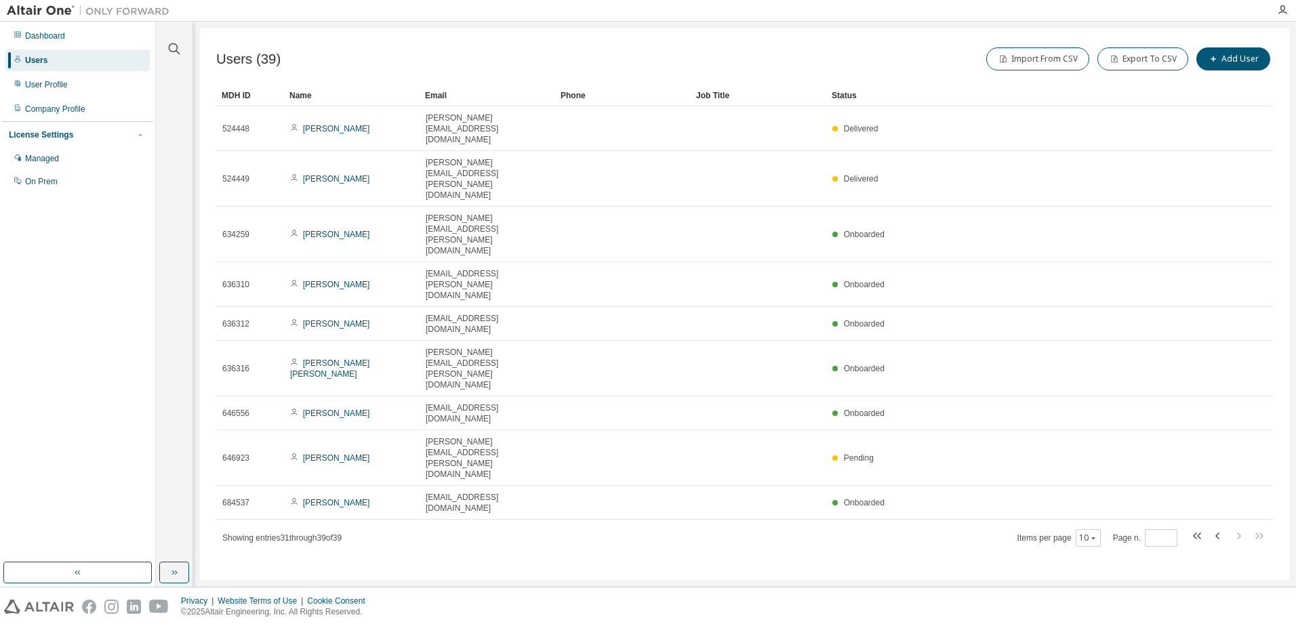
click at [1239, 353] on div "Users (39) Import From CSV Export To CSV Add User Clear Load Save Save As Field…" at bounding box center [745, 304] width 1090 height 552
click at [79, 573] on icon "button" at bounding box center [78, 573] width 11 height 11
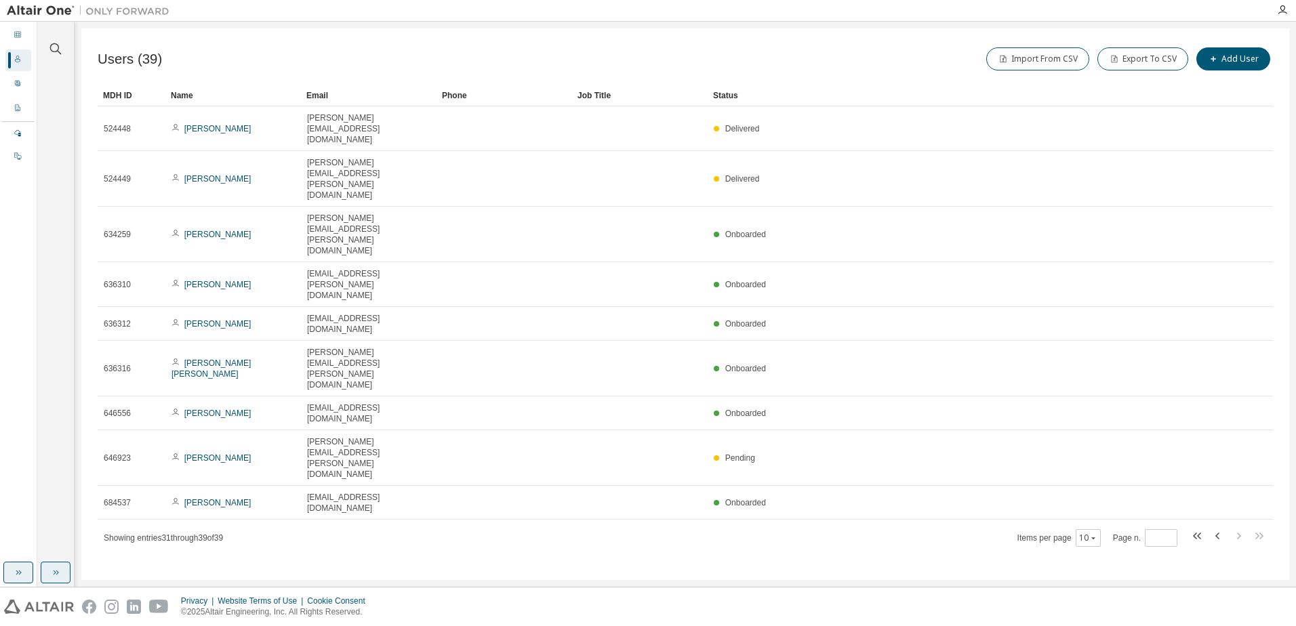
click at [54, 568] on icon "button" at bounding box center [55, 573] width 11 height 11
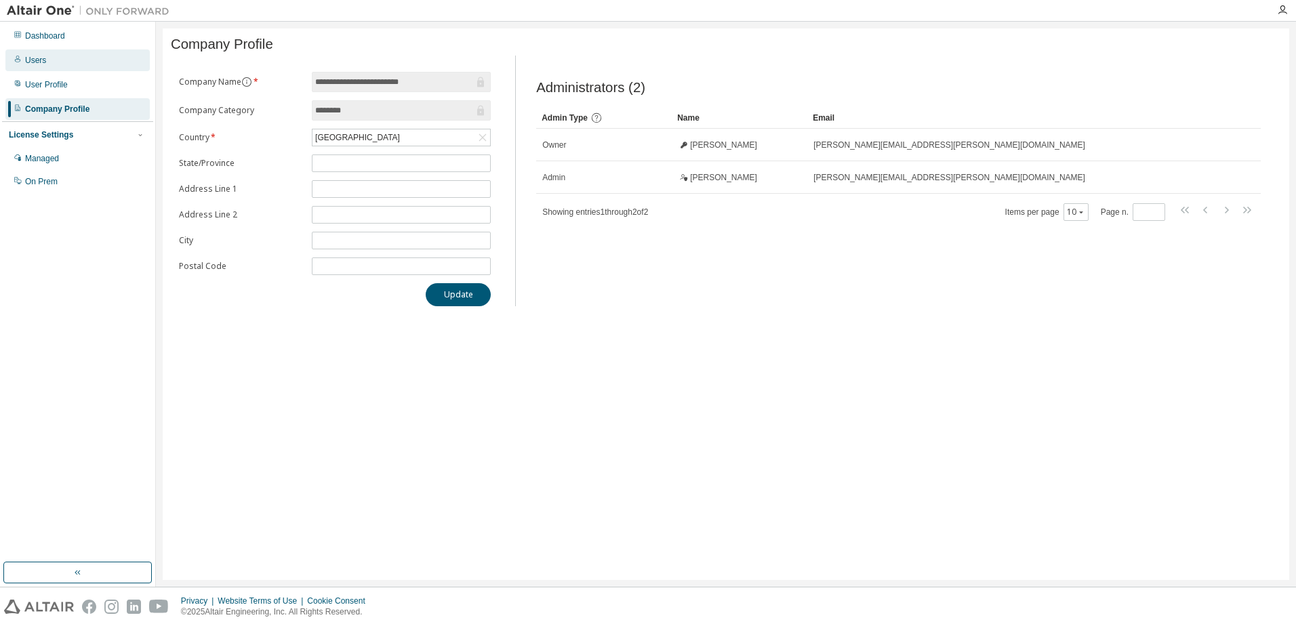
click at [43, 60] on div "Users" at bounding box center [35, 60] width 21 height 11
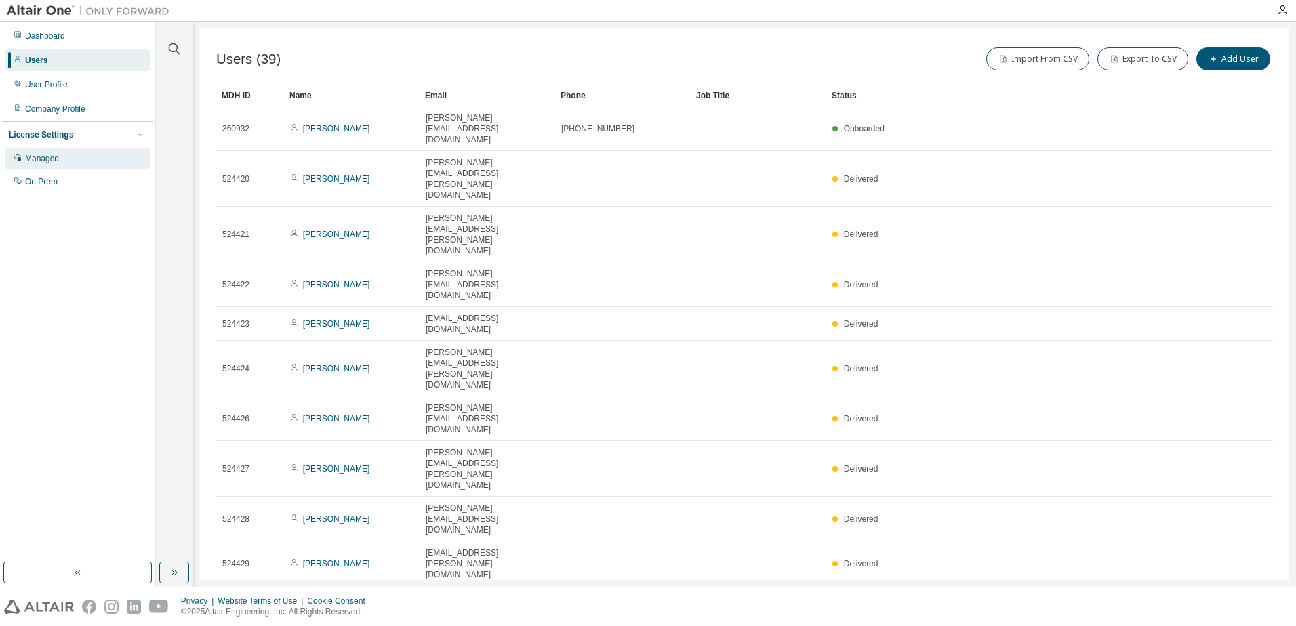
click at [63, 155] on div "Managed" at bounding box center [77, 159] width 144 height 22
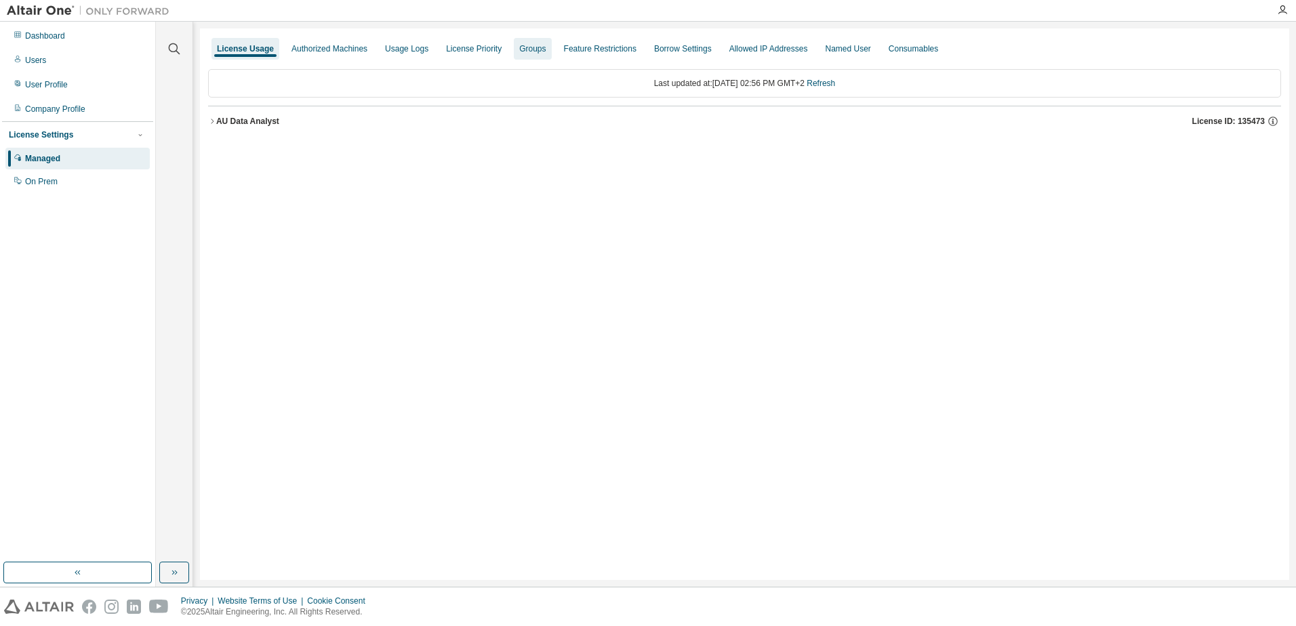
click at [522, 49] on div "Groups" at bounding box center [532, 48] width 26 height 11
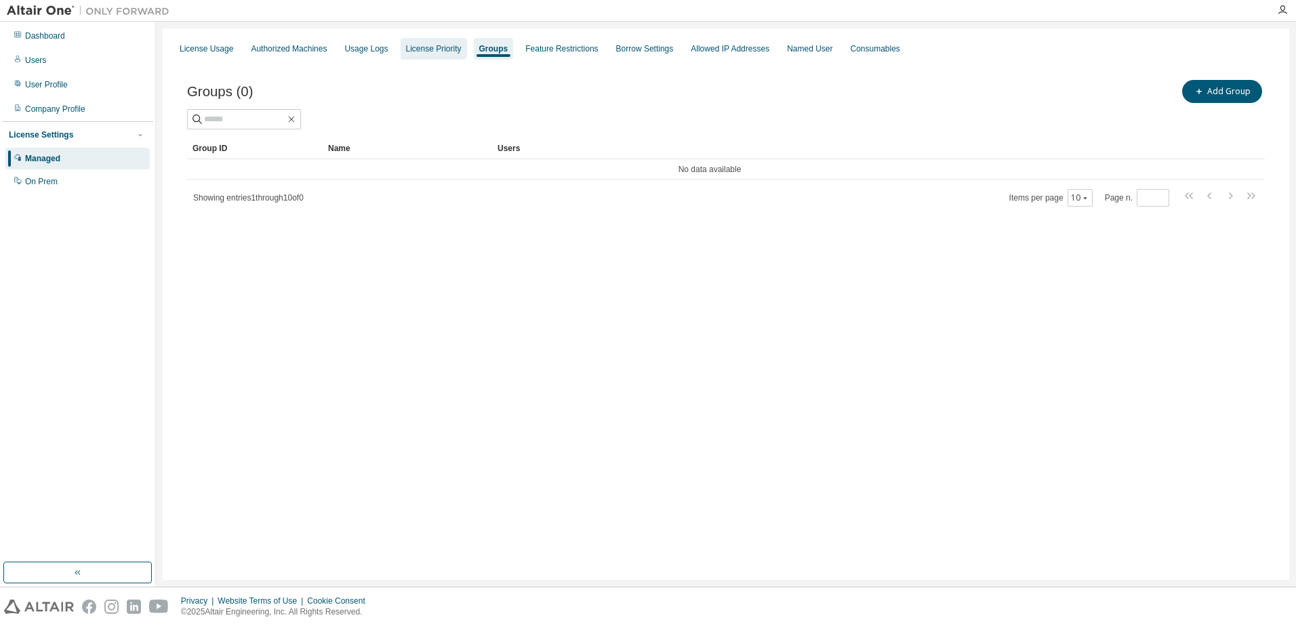
click at [425, 49] on div "License Priority" at bounding box center [434, 48] width 56 height 11
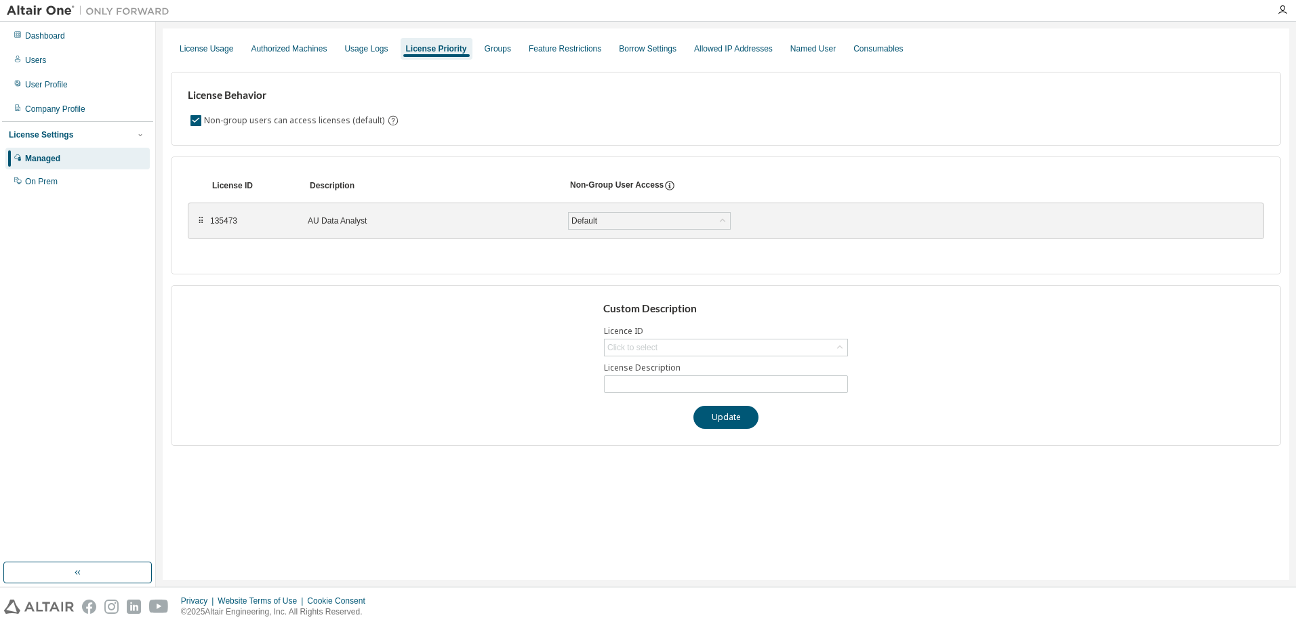
click at [348, 226] on div "135473 AU Data Analyst Default Save" at bounding box center [511, 221] width 602 height 24
click at [200, 225] on div "⠿" at bounding box center [201, 221] width 8 height 11
click at [203, 225] on div "⠿" at bounding box center [201, 221] width 8 height 11
click at [325, 216] on div "AU Data Analyst" at bounding box center [430, 221] width 244 height 11
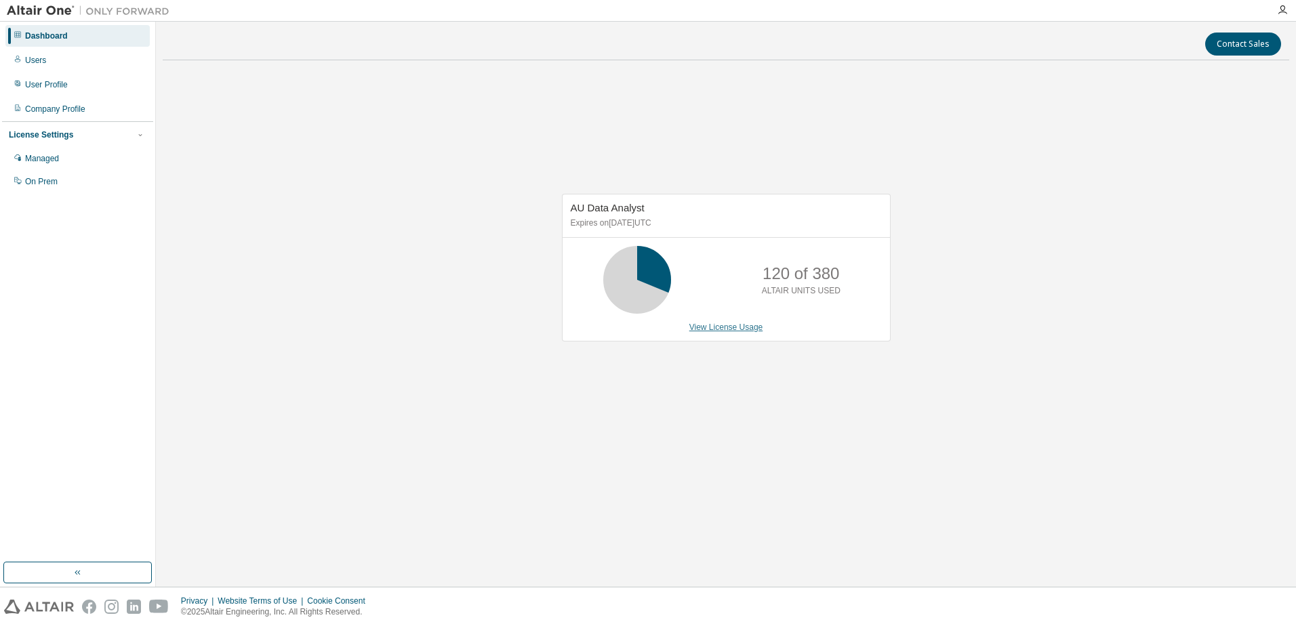
click at [727, 329] on link "View License Usage" at bounding box center [727, 327] width 74 height 9
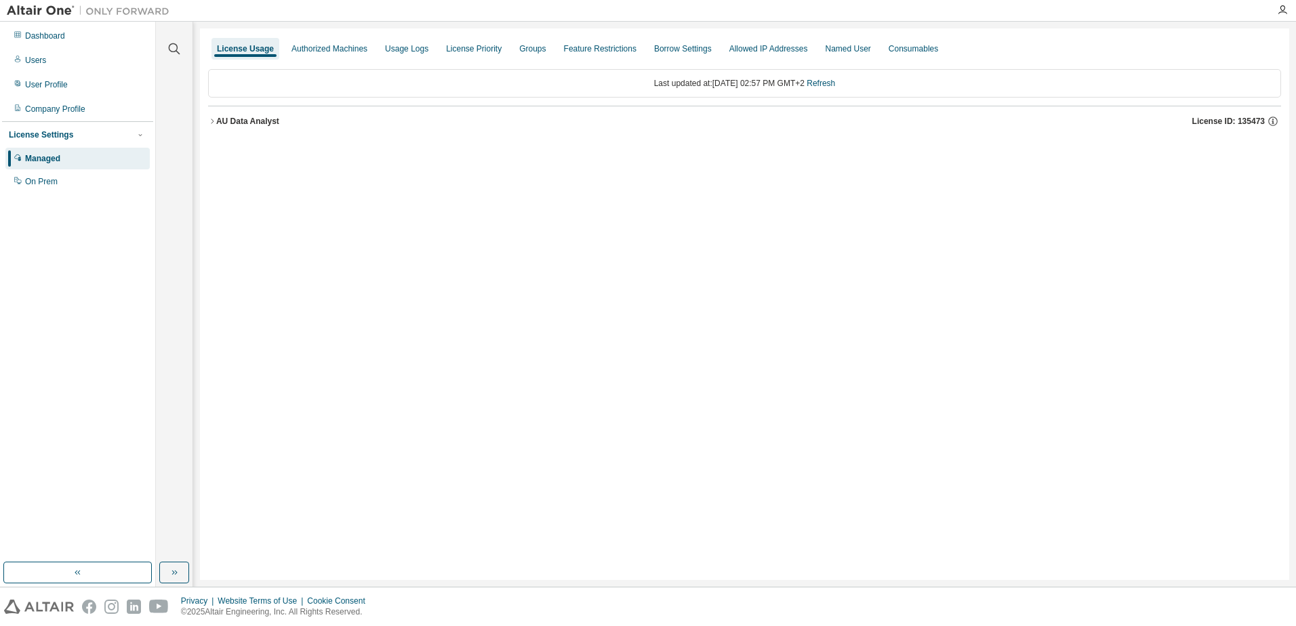
click at [212, 121] on icon "button" at bounding box center [212, 121] width 8 height 8
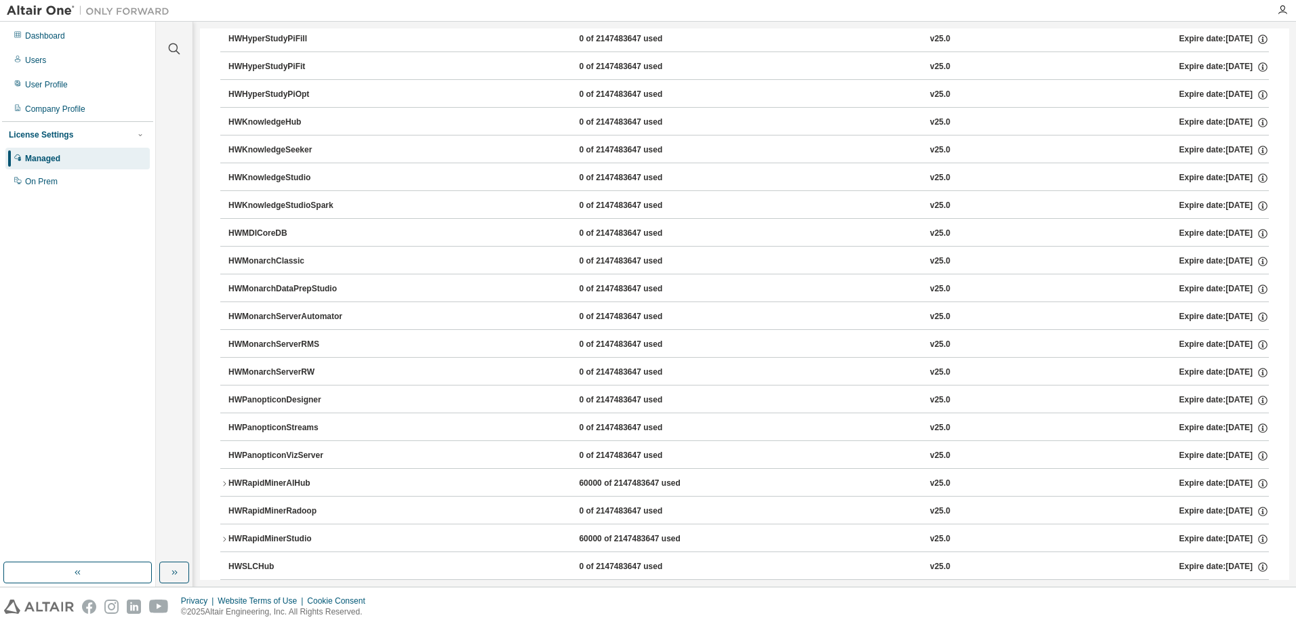
scroll to position [856, 0]
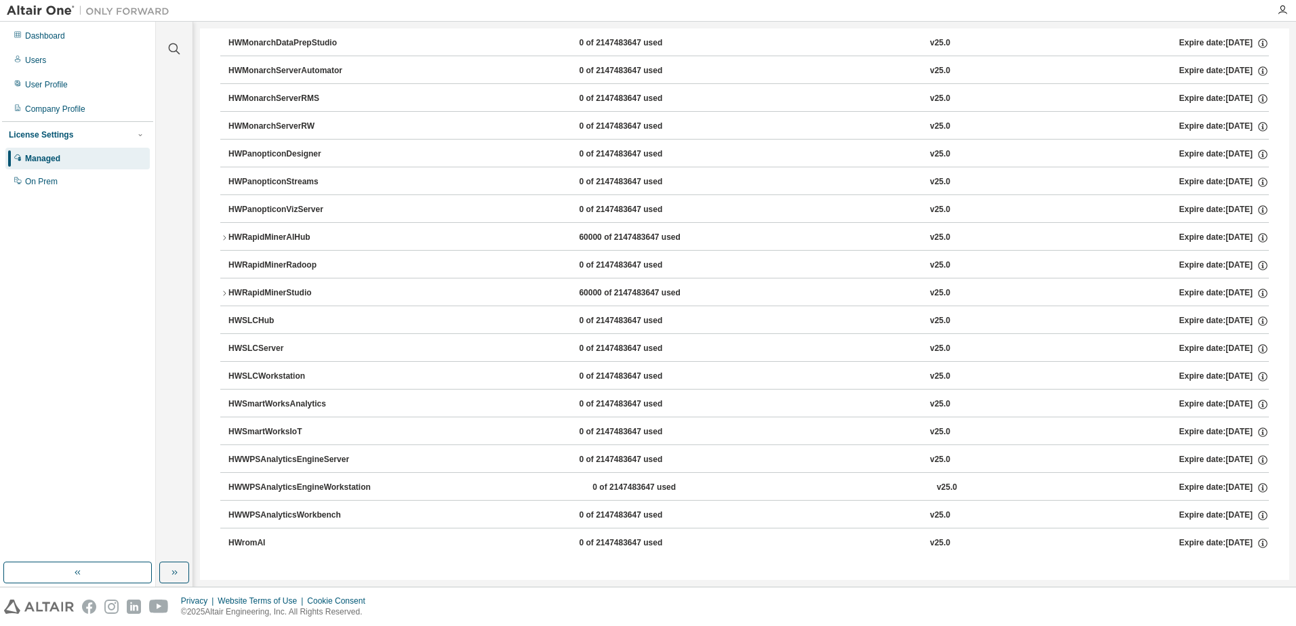
click at [227, 296] on icon "button" at bounding box center [224, 294] width 8 height 8
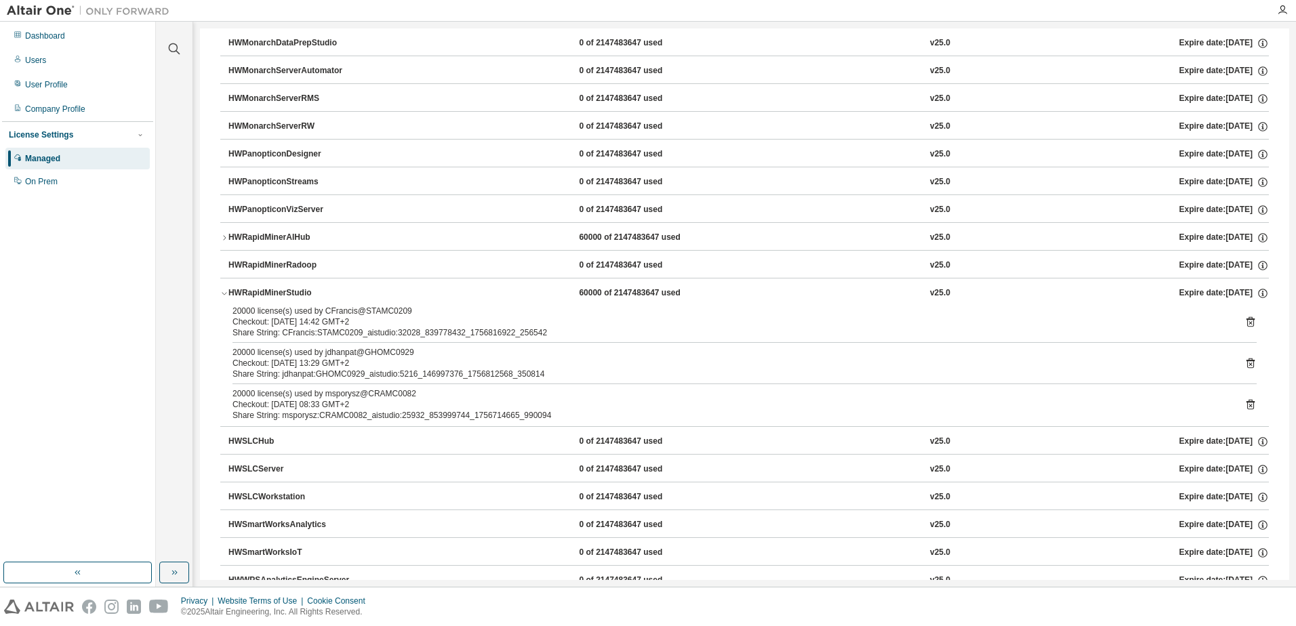
click at [228, 241] on div "HWRapidMinerAIHub" at bounding box center [289, 238] width 122 height 12
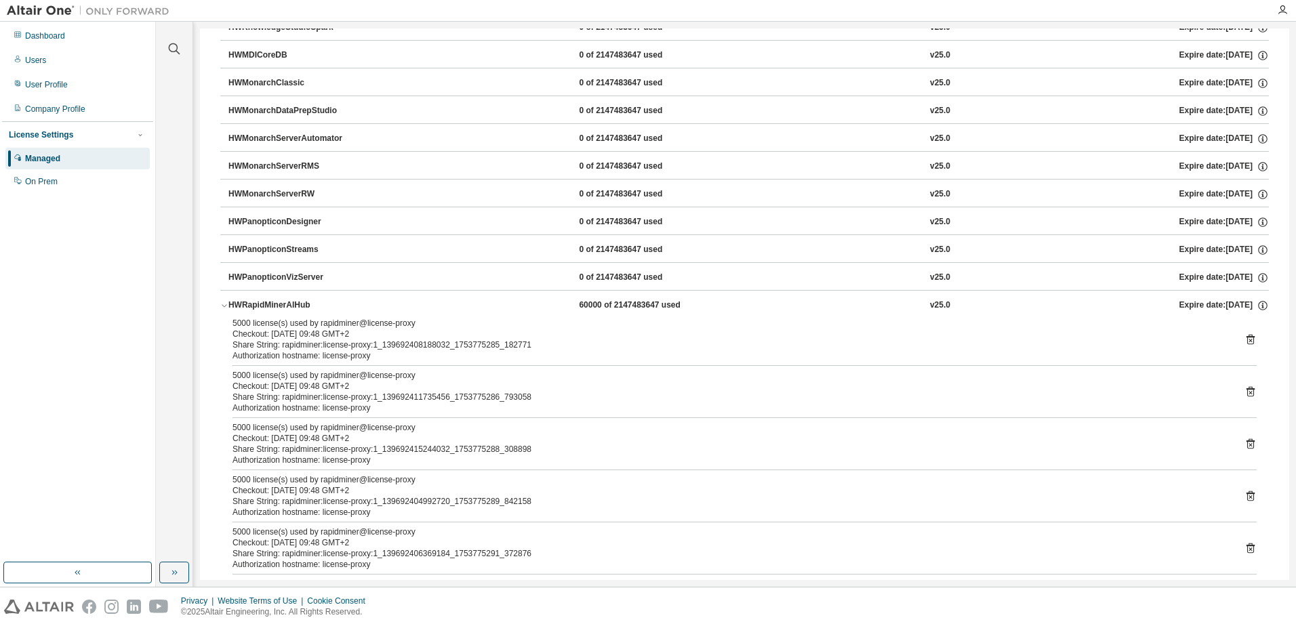
scroll to position [585, 0]
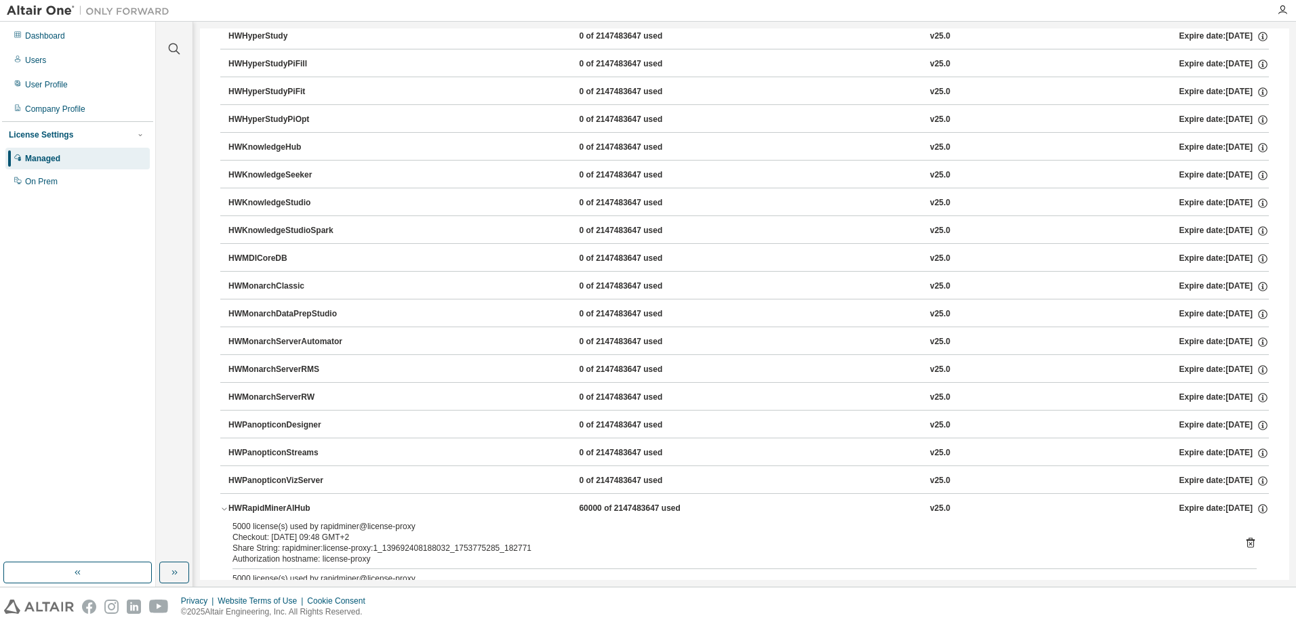
click at [226, 511] on icon "button" at bounding box center [224, 509] width 8 height 8
